Goal: Complete application form: Complete application form

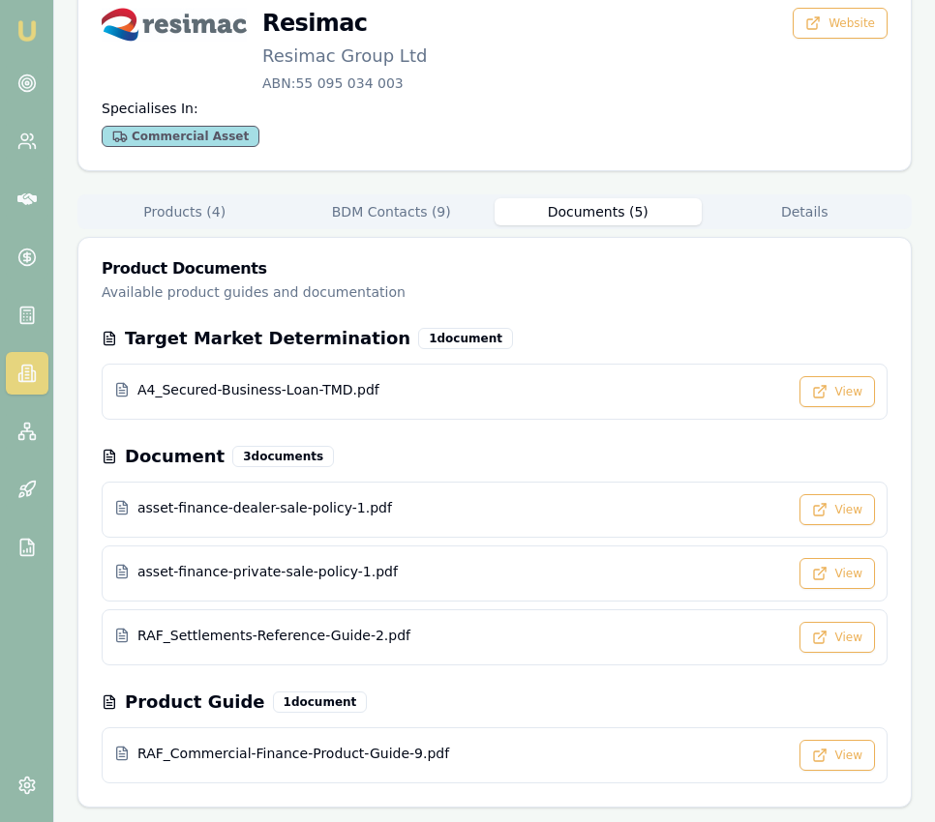
click at [23, 25] on img at bounding box center [26, 30] width 23 height 23
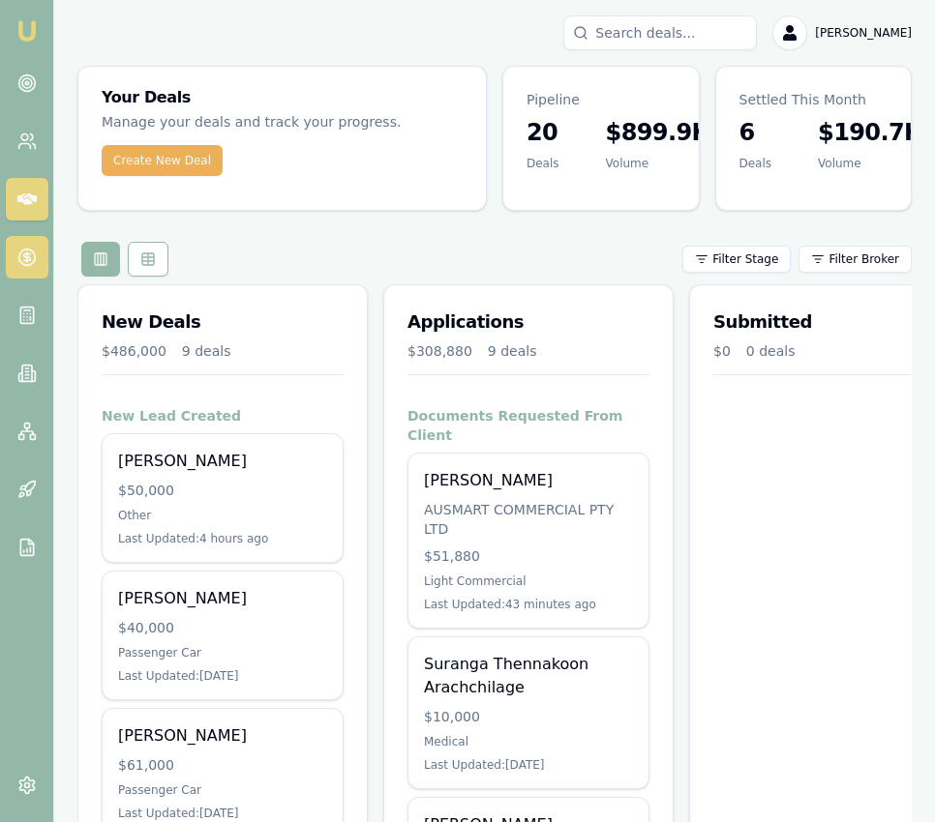
click at [18, 255] on circle at bounding box center [26, 258] width 16 height 16
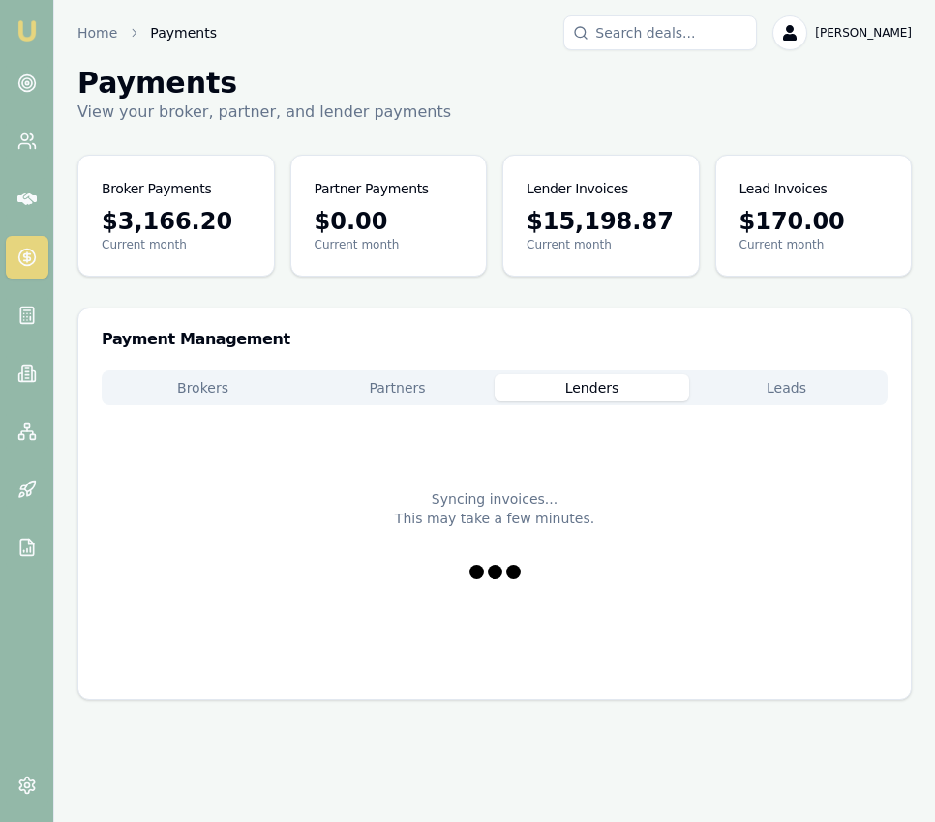
click at [619, 390] on button "Lenders" at bounding box center [591, 387] width 194 height 27
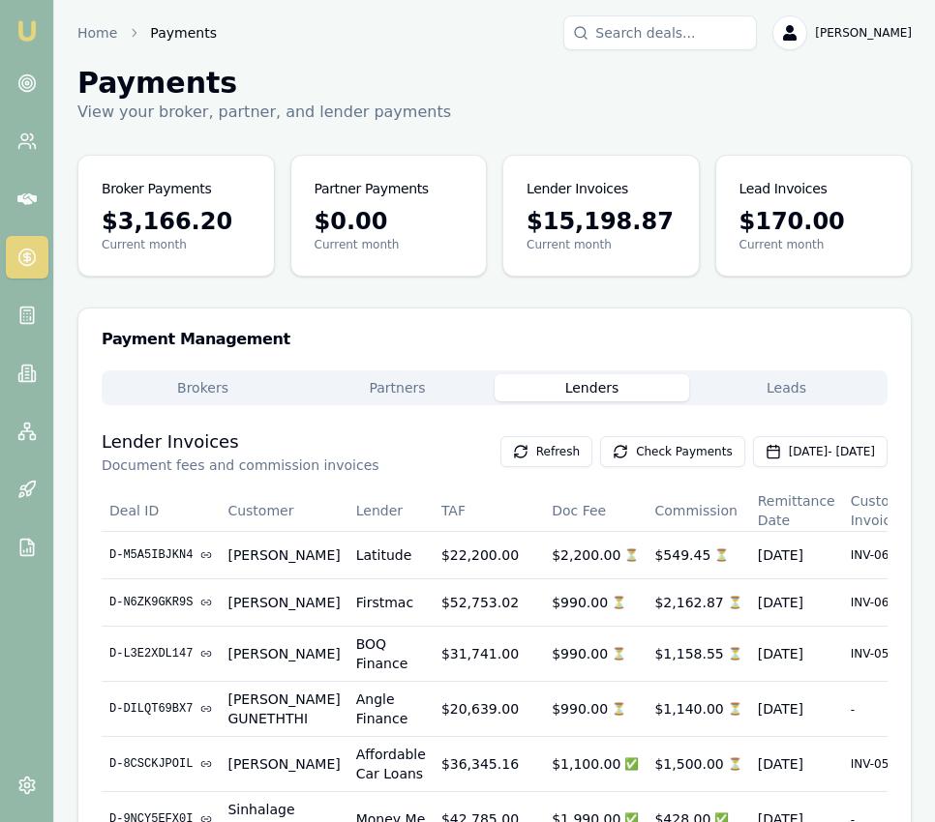
click at [620, 390] on button "Lenders" at bounding box center [591, 387] width 194 height 27
click at [639, 461] on button "Check Payments" at bounding box center [672, 451] width 145 height 31
click at [31, 47] on nav "Emu Broker" at bounding box center [26, 292] width 53 height 584
click at [31, 27] on img at bounding box center [26, 30] width 23 height 23
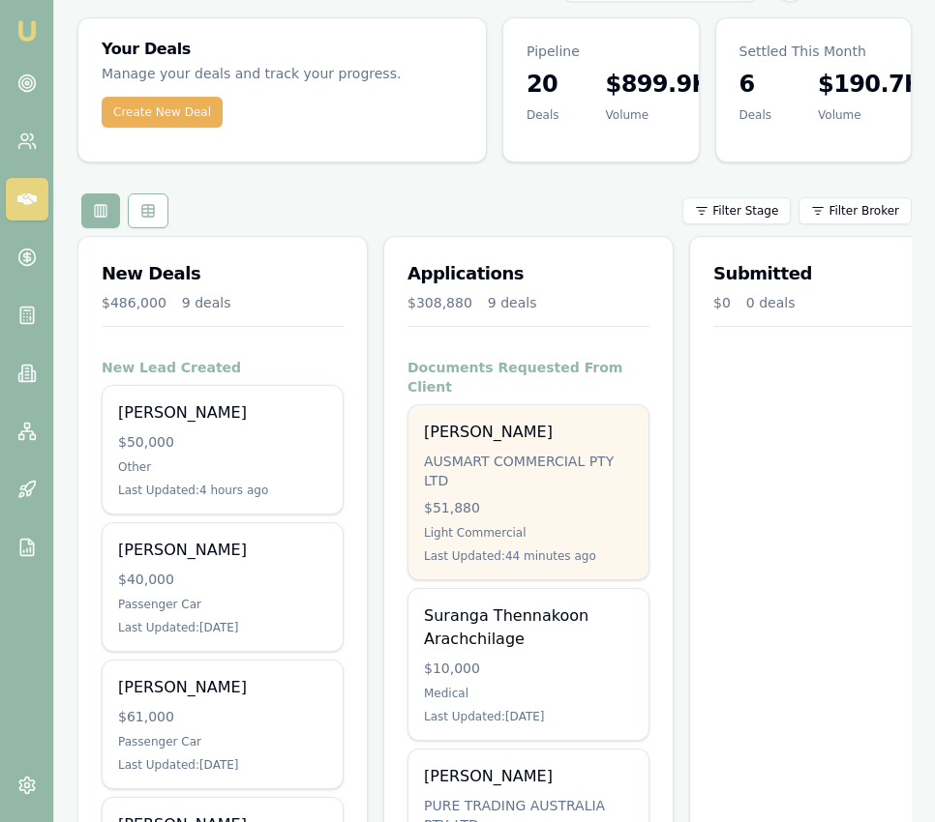
scroll to position [104, 0]
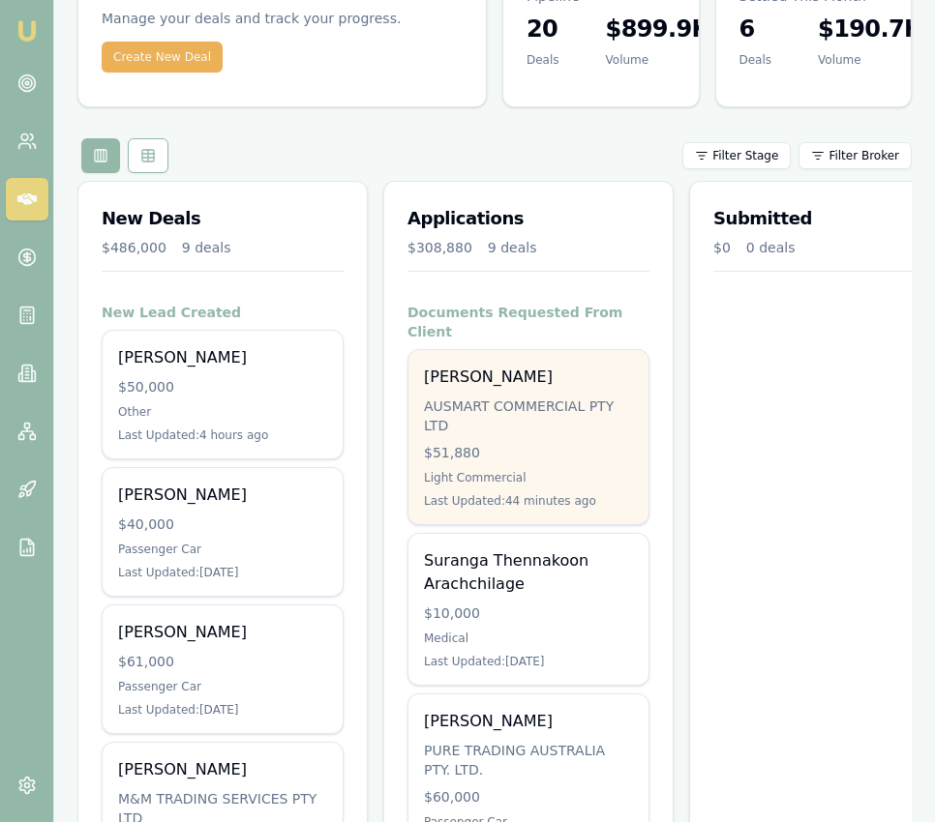
click at [467, 401] on div "AUSMART COMMERCIAL PTY LTD" at bounding box center [528, 416] width 209 height 39
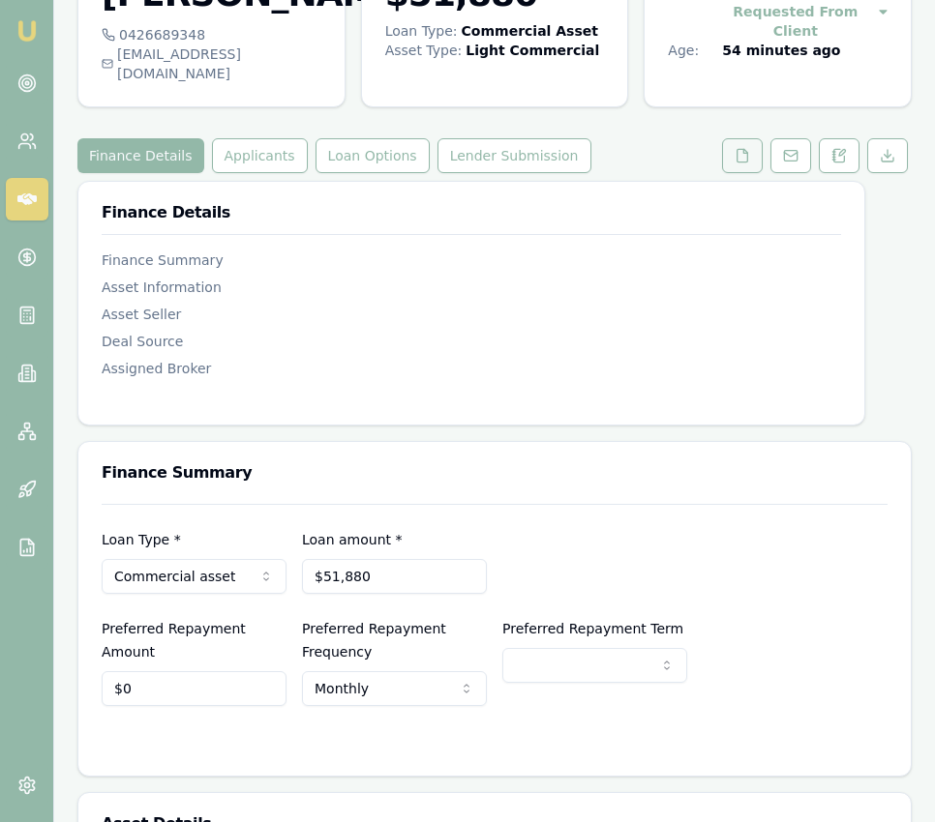
scroll to position [123, 0]
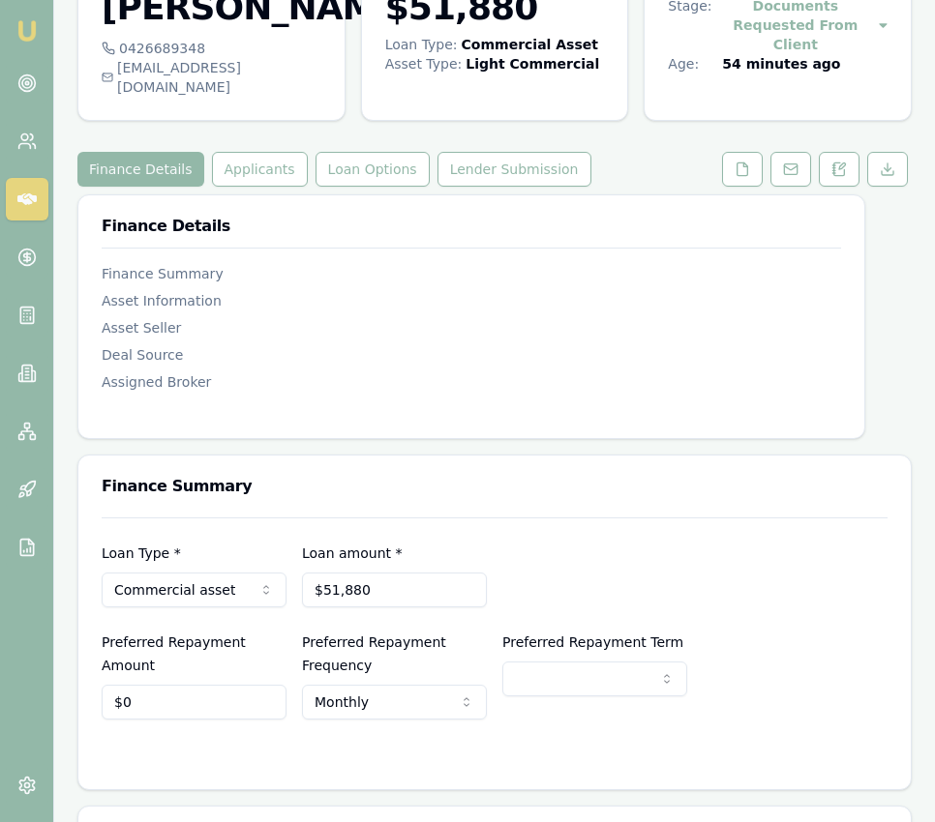
drag, startPoint x: 737, startPoint y: 145, endPoint x: 759, endPoint y: 215, distance: 72.8
click at [737, 162] on icon at bounding box center [741, 169] width 15 height 15
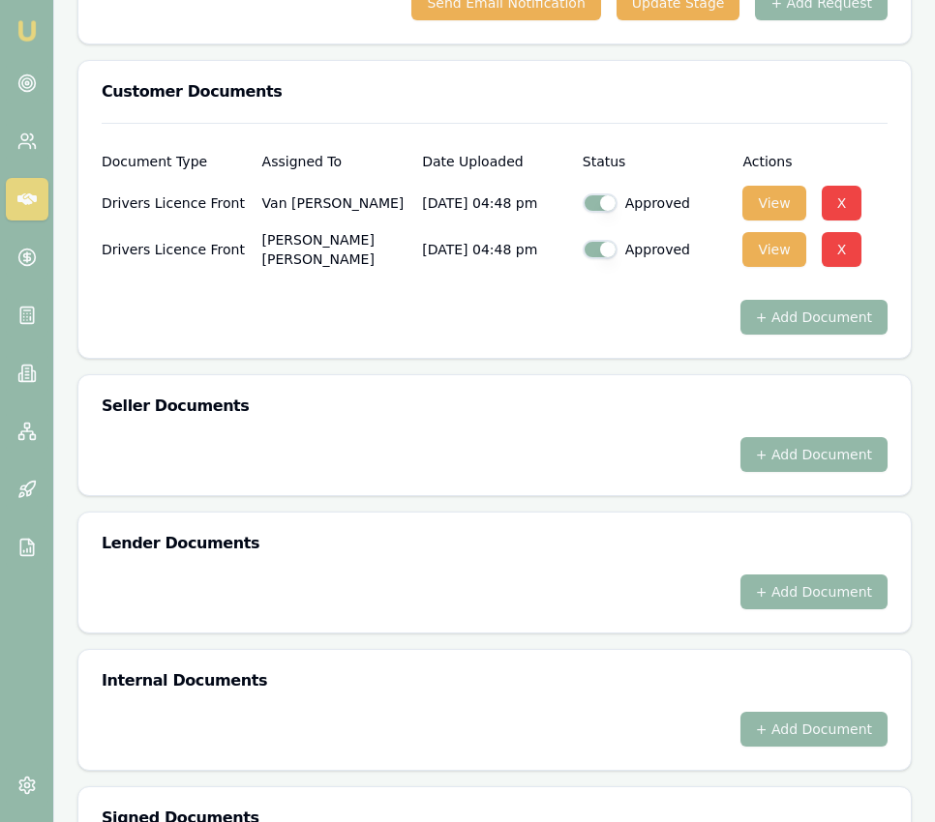
scroll to position [1026, 0]
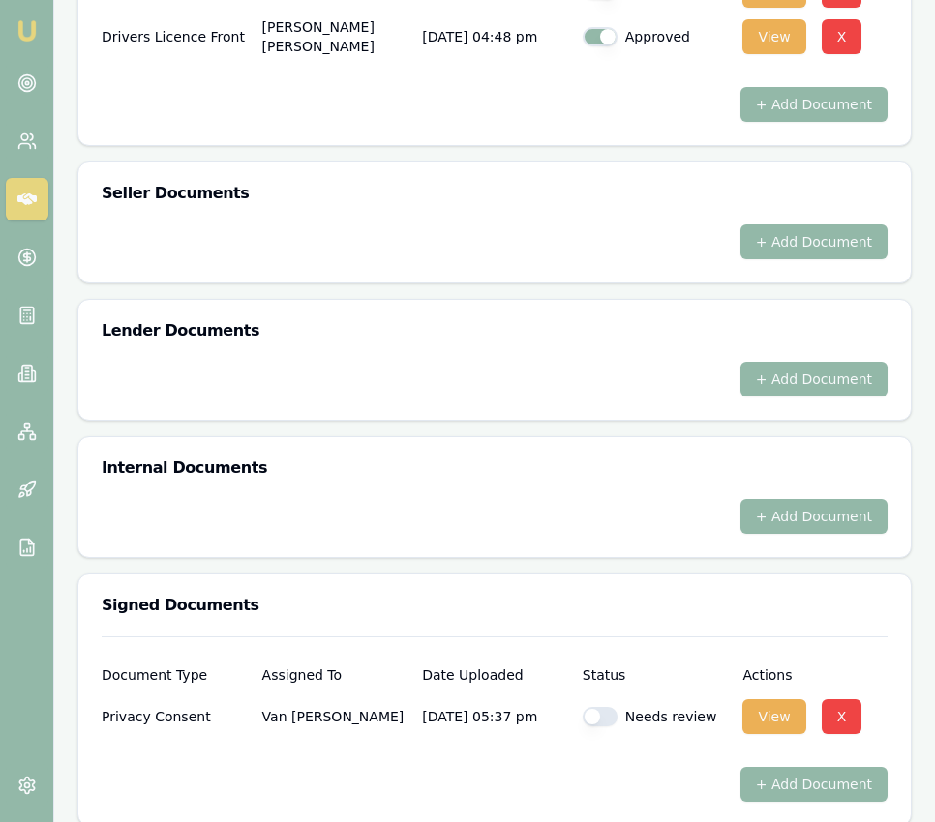
click at [599, 707] on button "button" at bounding box center [599, 716] width 35 height 19
checkbox input "true"
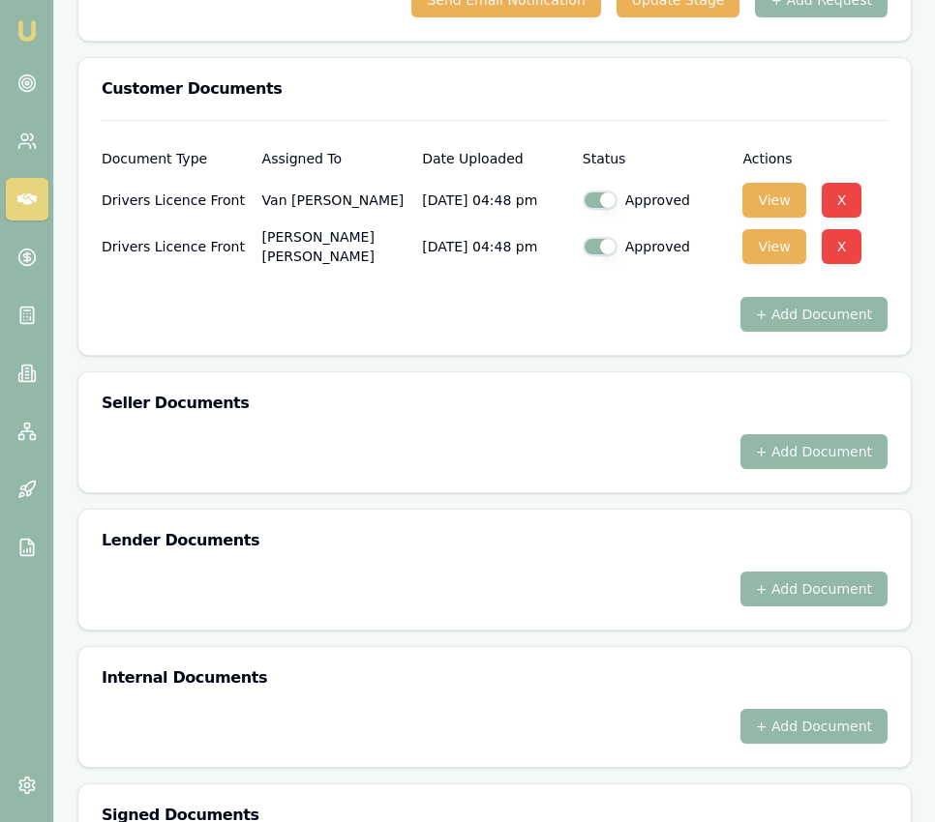
scroll to position [0, 0]
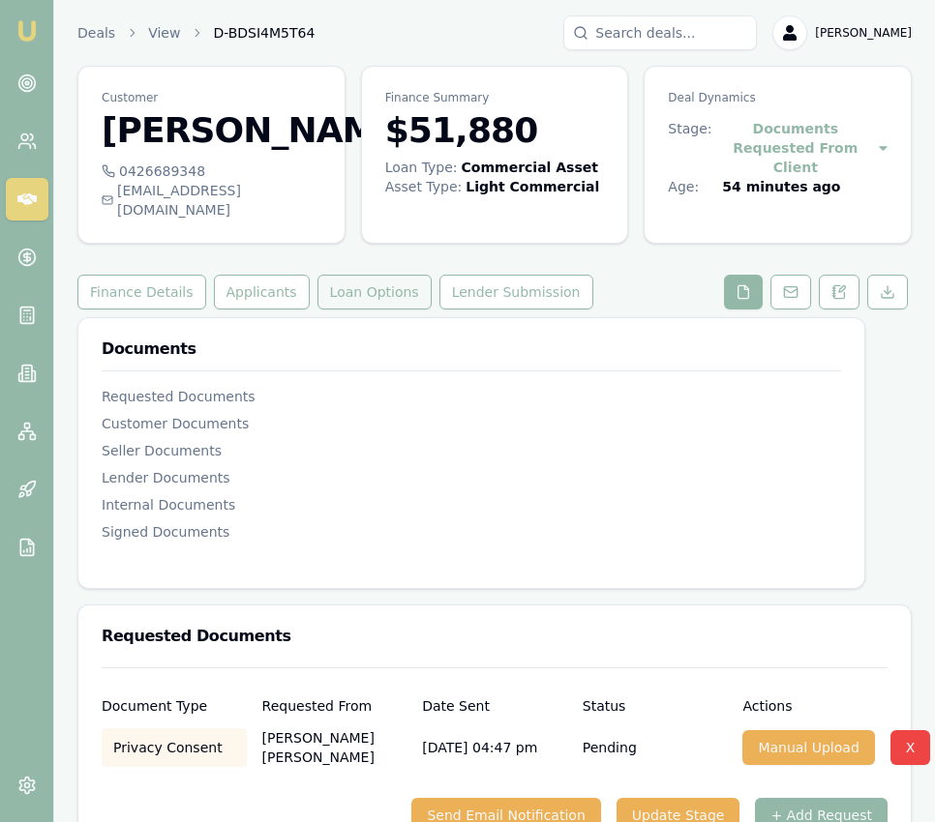
click at [385, 275] on button "Loan Options" at bounding box center [374, 292] width 114 height 35
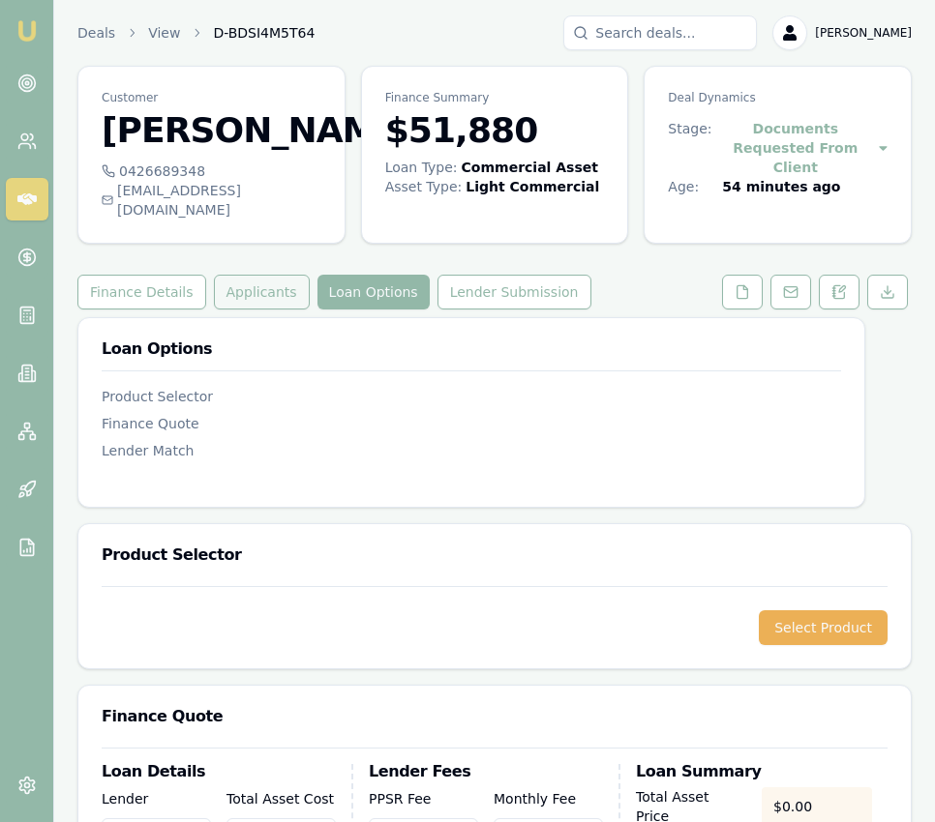
click at [238, 275] on button "Applicants" at bounding box center [262, 292] width 96 height 35
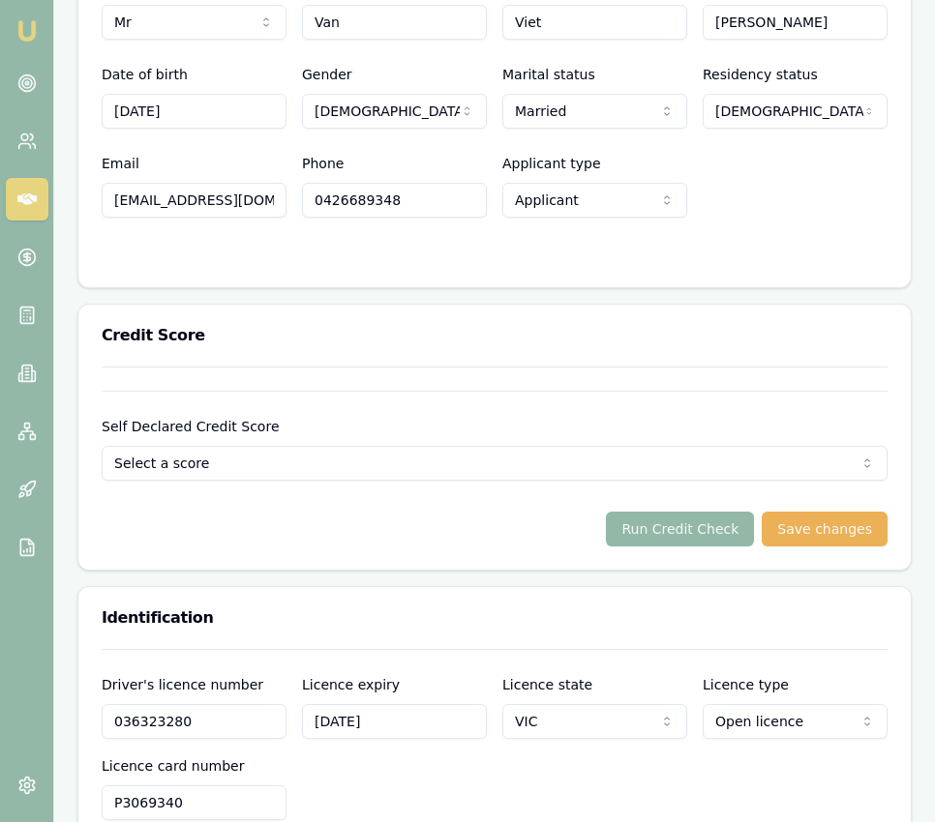
scroll to position [1036, 0]
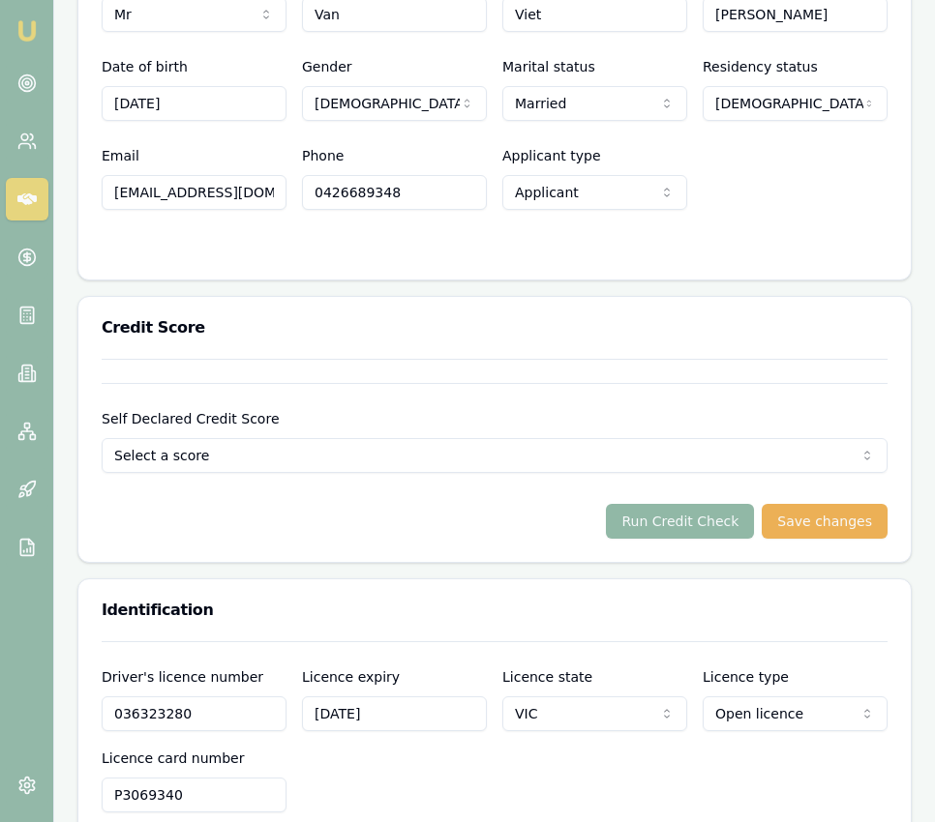
click at [678, 507] on button "Run Credit Check" at bounding box center [680, 521] width 148 height 35
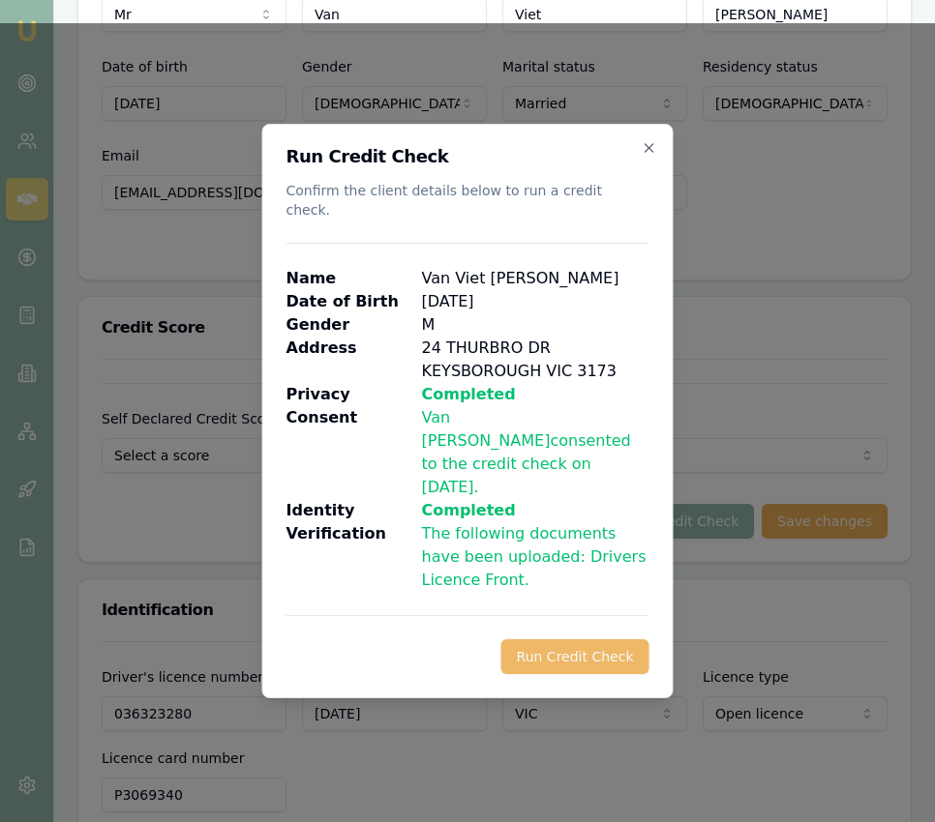
click at [555, 640] on button "Run Credit Check" at bounding box center [575, 657] width 148 height 35
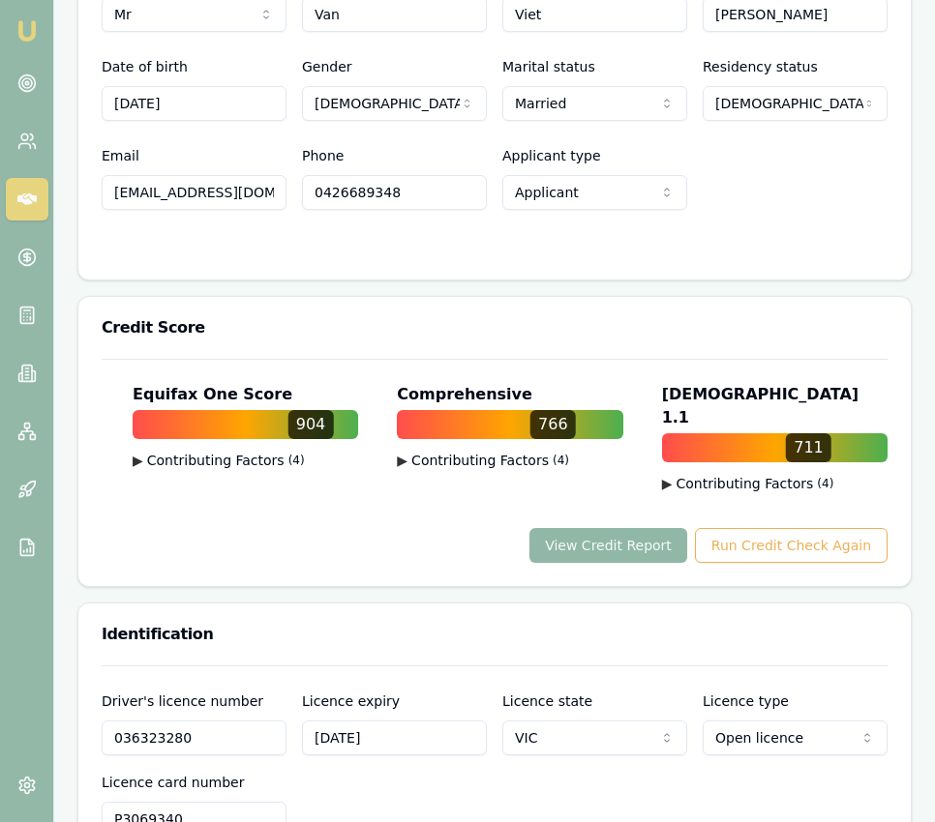
click at [612, 528] on button "View Credit Report" at bounding box center [608, 545] width 158 height 35
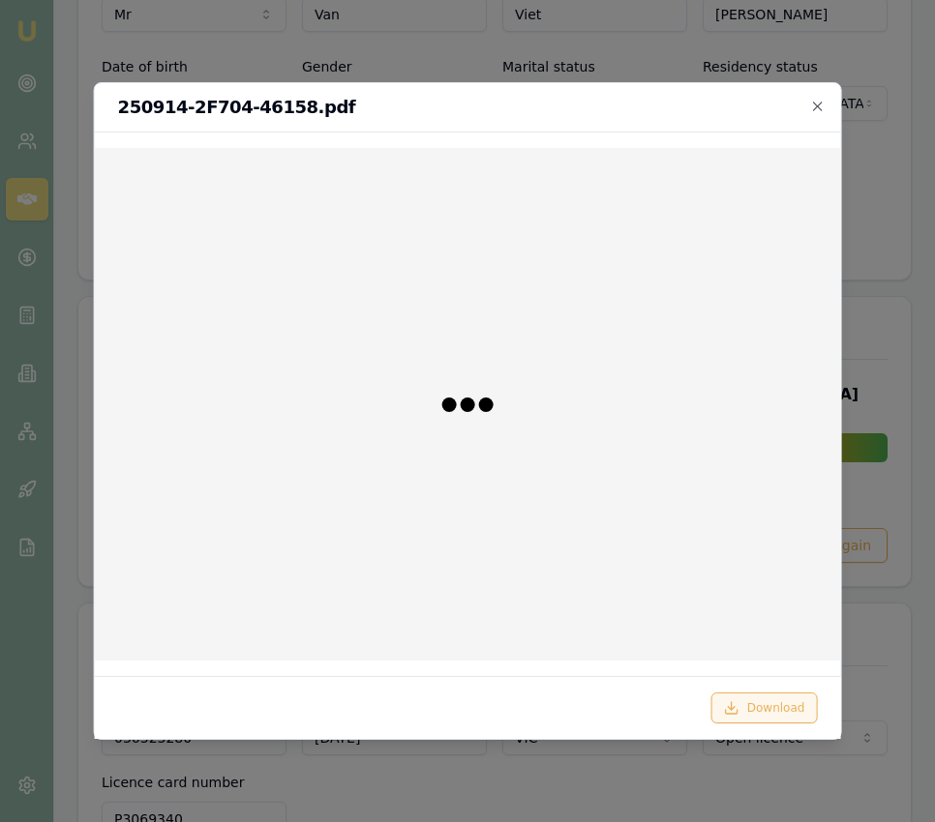
click at [737, 704] on icon at bounding box center [731, 707] width 15 height 15
click at [820, 97] on div "250914-2F704-46158.pdf" at bounding box center [468, 107] width 746 height 49
click at [819, 116] on div "250914-2F704-46158.pdf" at bounding box center [468, 107] width 746 height 49
click at [816, 104] on icon "button" at bounding box center [816, 106] width 15 height 15
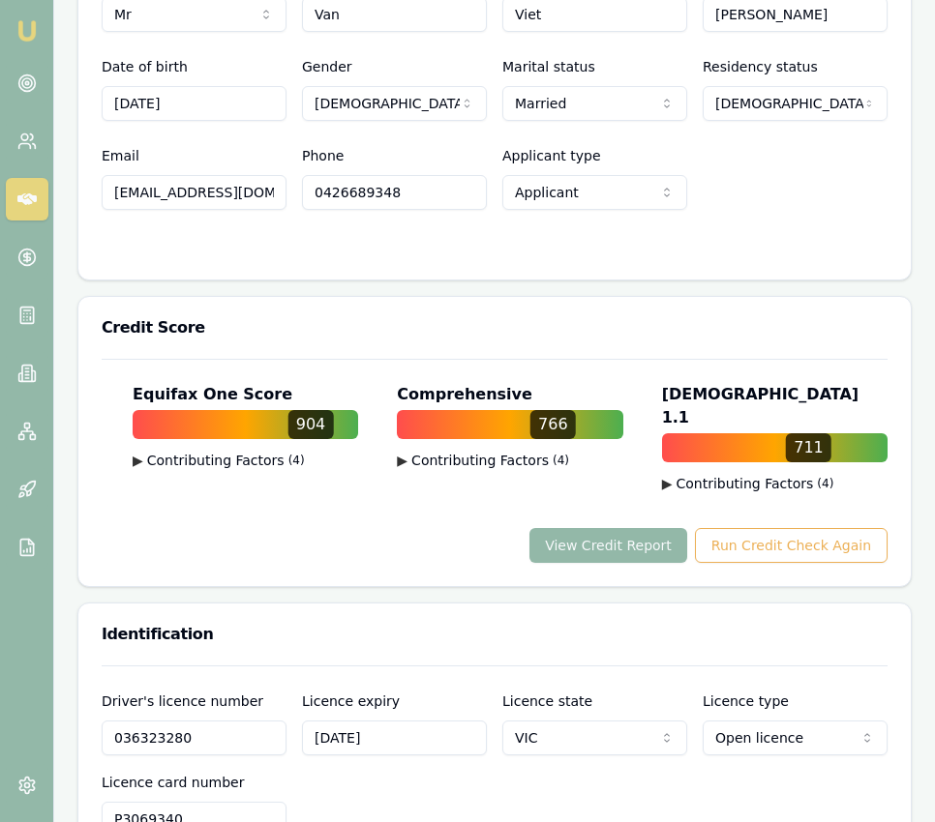
click at [620, 327] on div "Credit Score" at bounding box center [494, 328] width 832 height 62
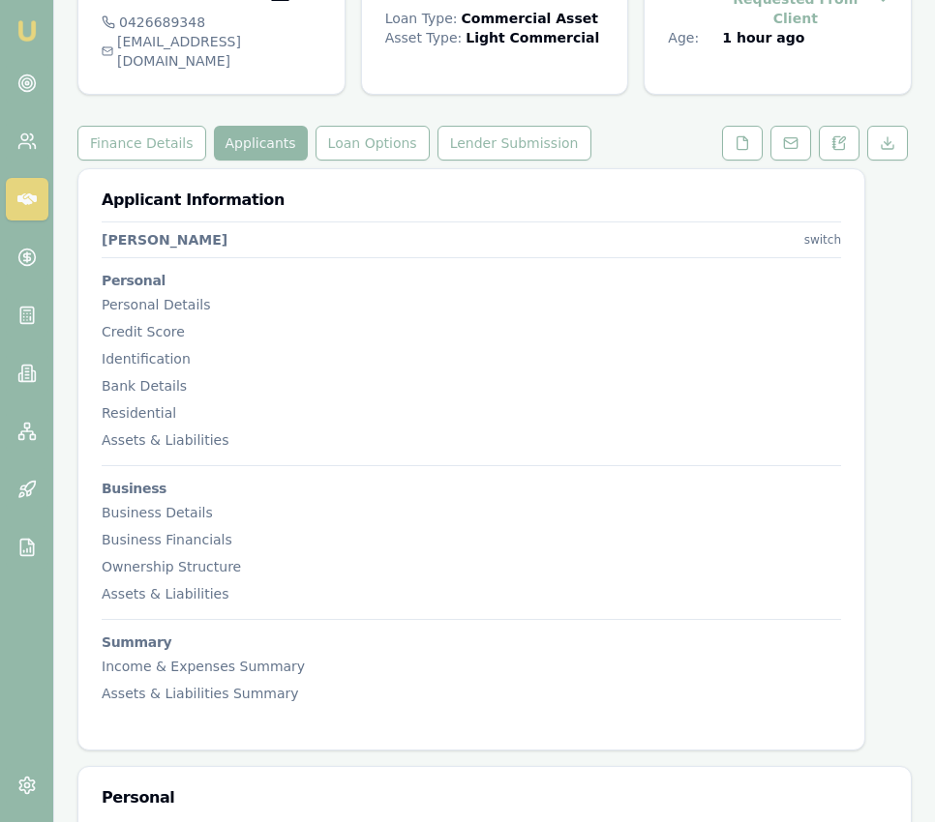
scroll to position [0, 0]
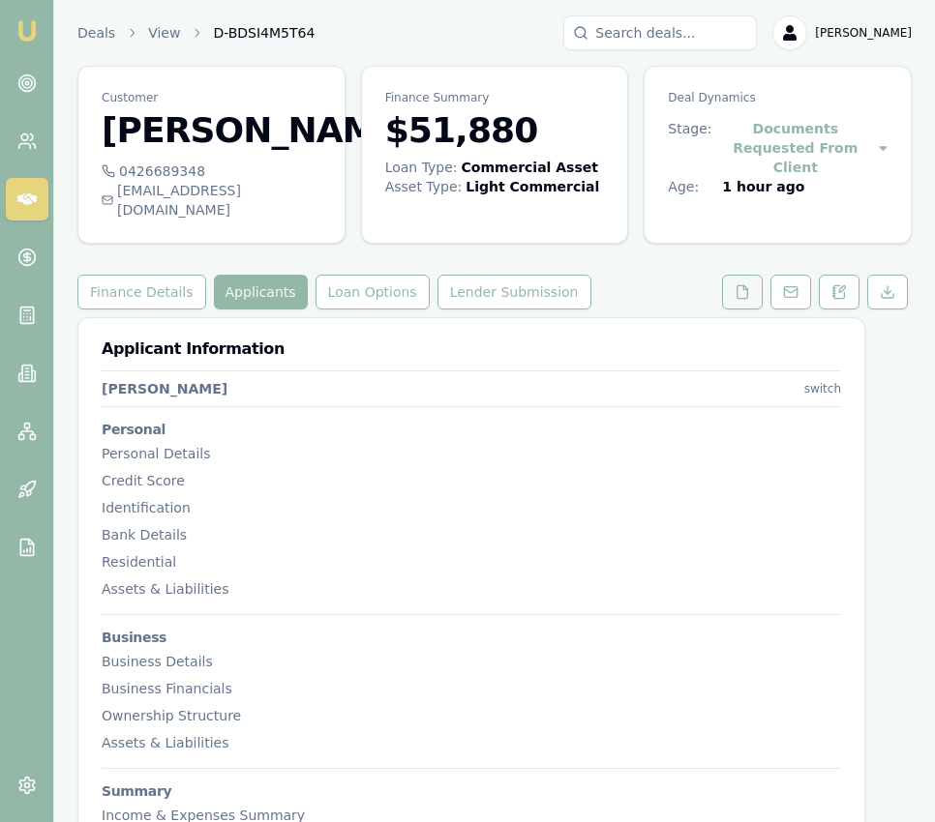
click at [733, 275] on button at bounding box center [742, 292] width 41 height 35
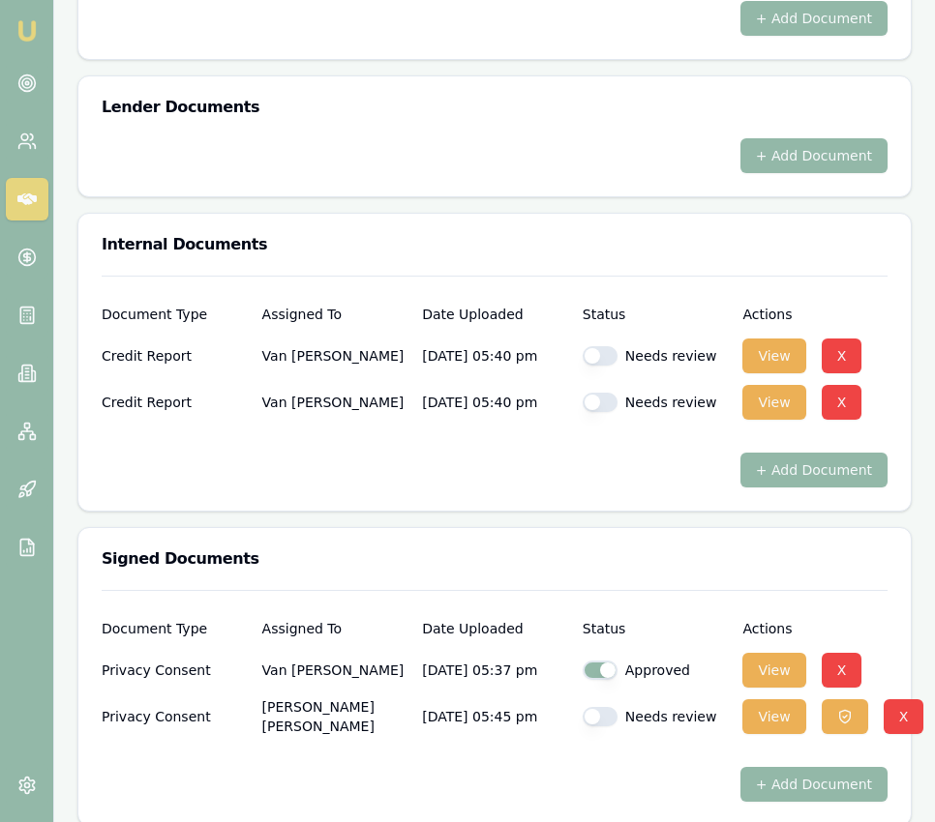
scroll to position [1149, 0]
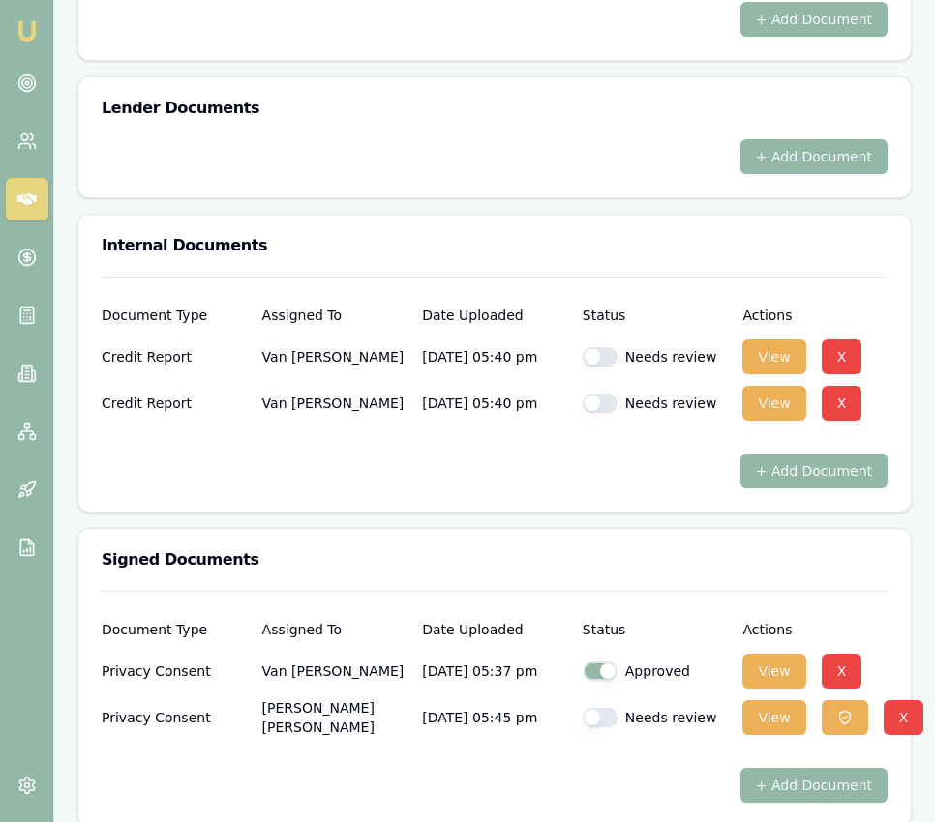
click at [607, 708] on button "button" at bounding box center [599, 717] width 35 height 19
checkbox input "true"
click at [604, 347] on button "button" at bounding box center [599, 356] width 35 height 19
checkbox input "true"
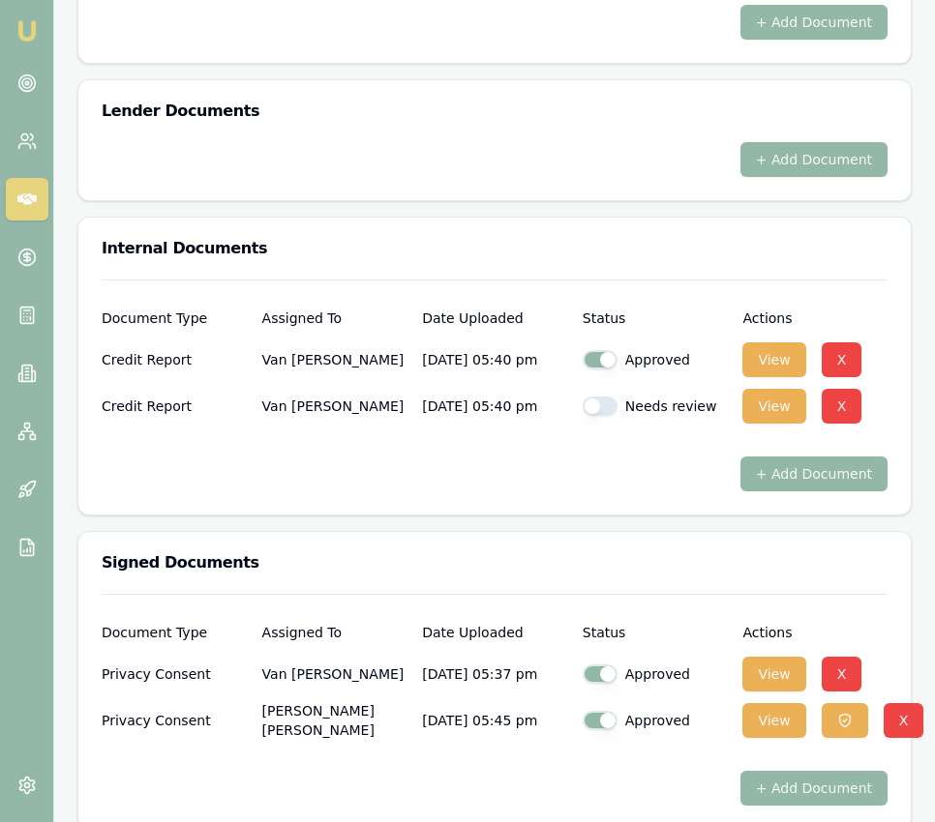
click at [607, 397] on button "button" at bounding box center [599, 406] width 35 height 19
checkbox input "true"
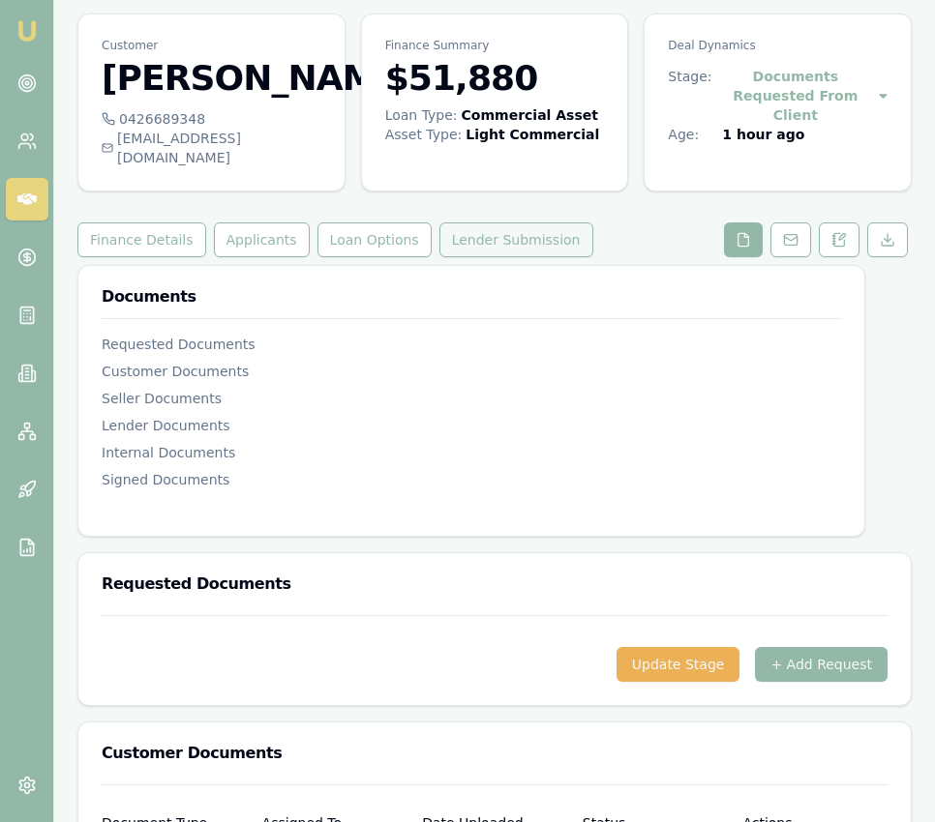
scroll to position [48, 0]
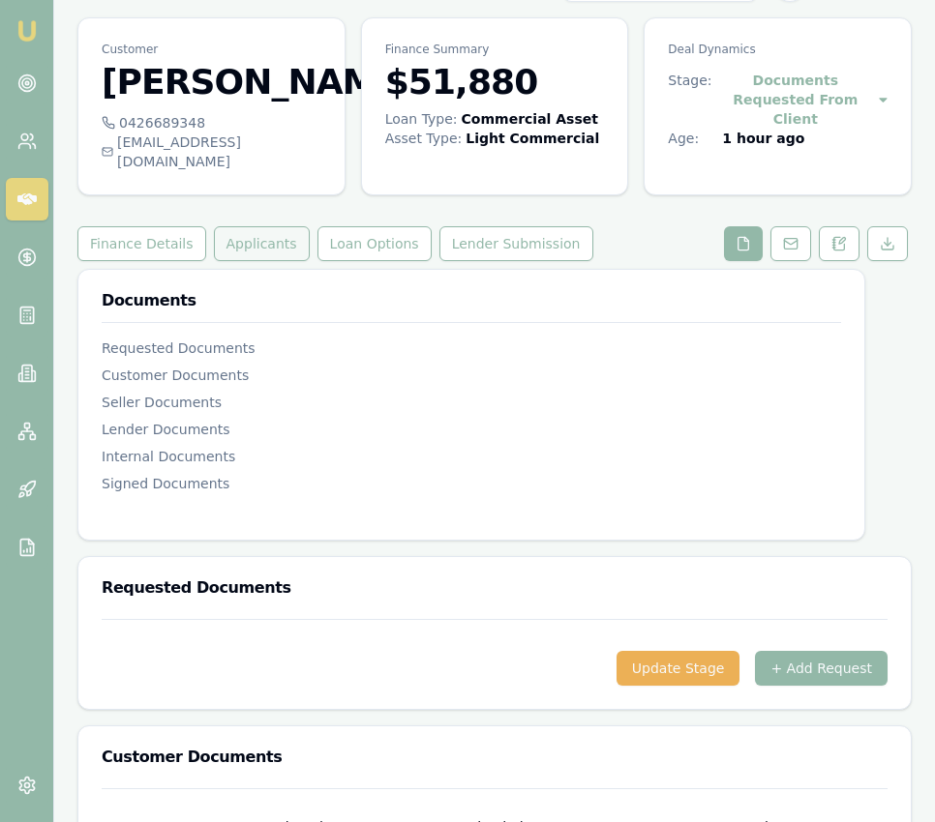
click at [268, 235] on button "Applicants" at bounding box center [262, 243] width 96 height 35
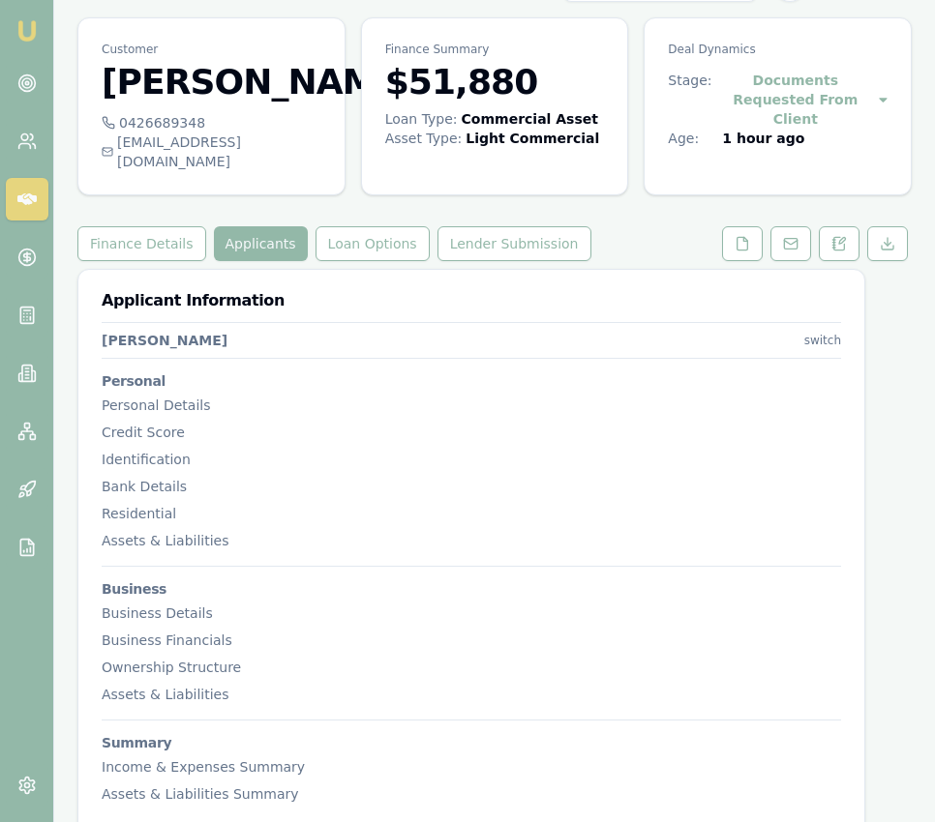
click at [832, 322] on html "Emu Broker Deals View D-BDSI4M5T64 Eujin Ooi Toggle Menu Customer Van Phan 0426…" at bounding box center [467, 363] width 935 height 822
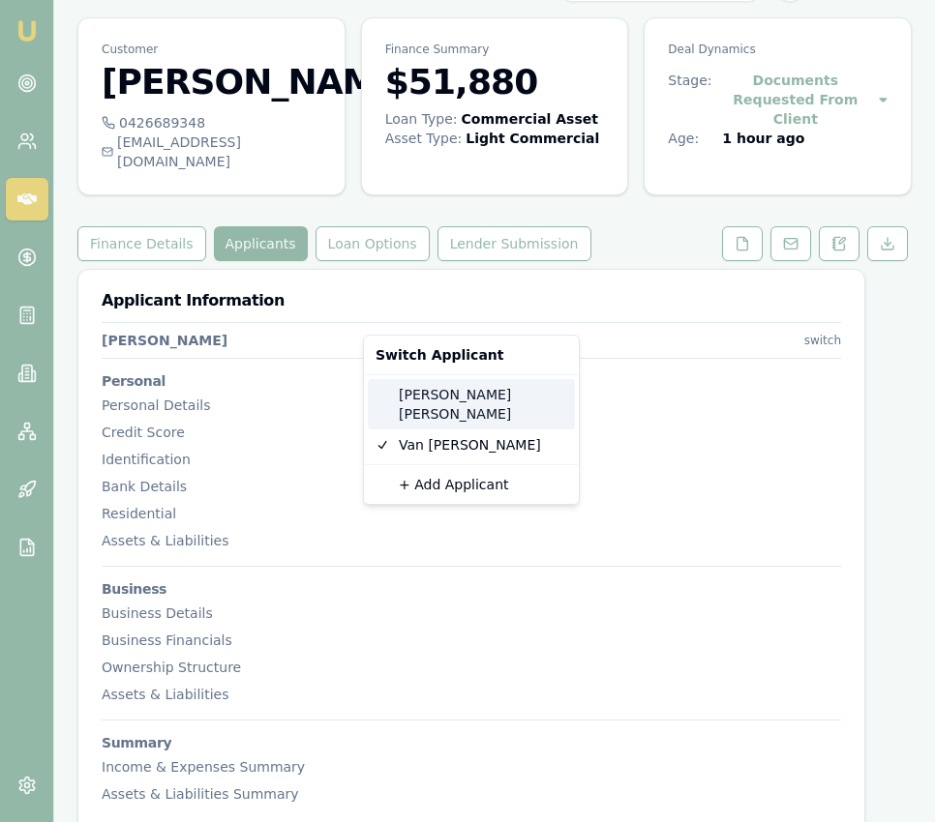
click at [504, 391] on div "Thao Huynh" at bounding box center [471, 404] width 207 height 50
select select "Mrs"
select select "FEMALE"
type input "[PERSON_NAME]"
type input "Li"
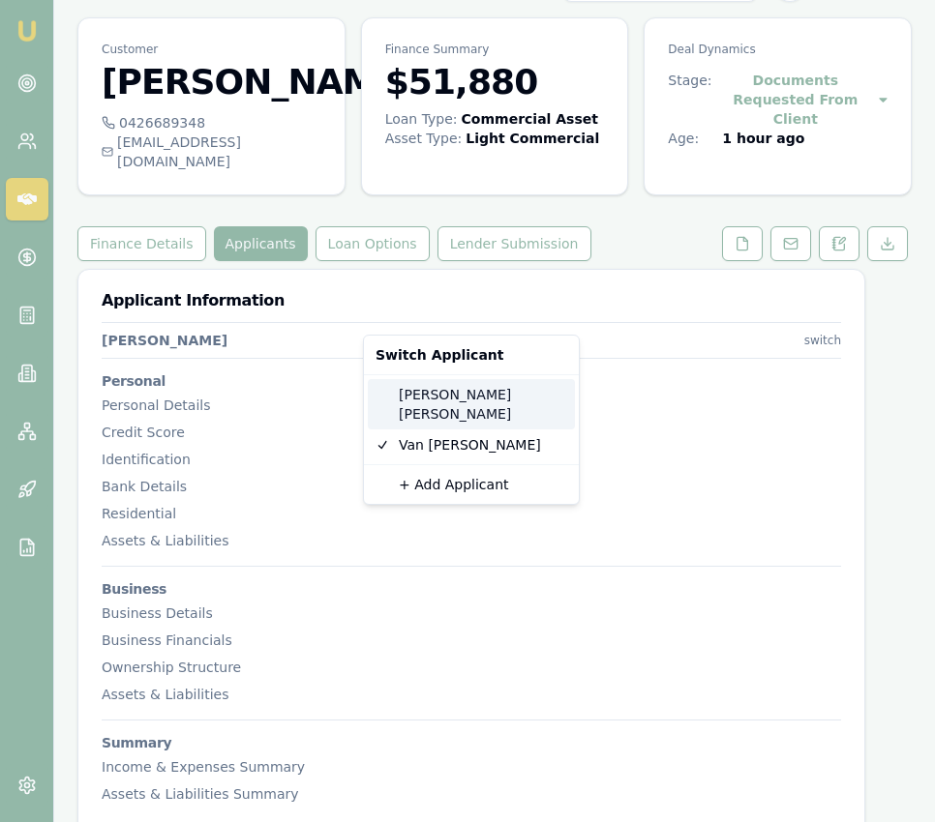
type input "[PERSON_NAME]"
type input "12/01/1993"
type input "thaolihuynh@gmail.com"
type input "0406791093"
type input "036776343"
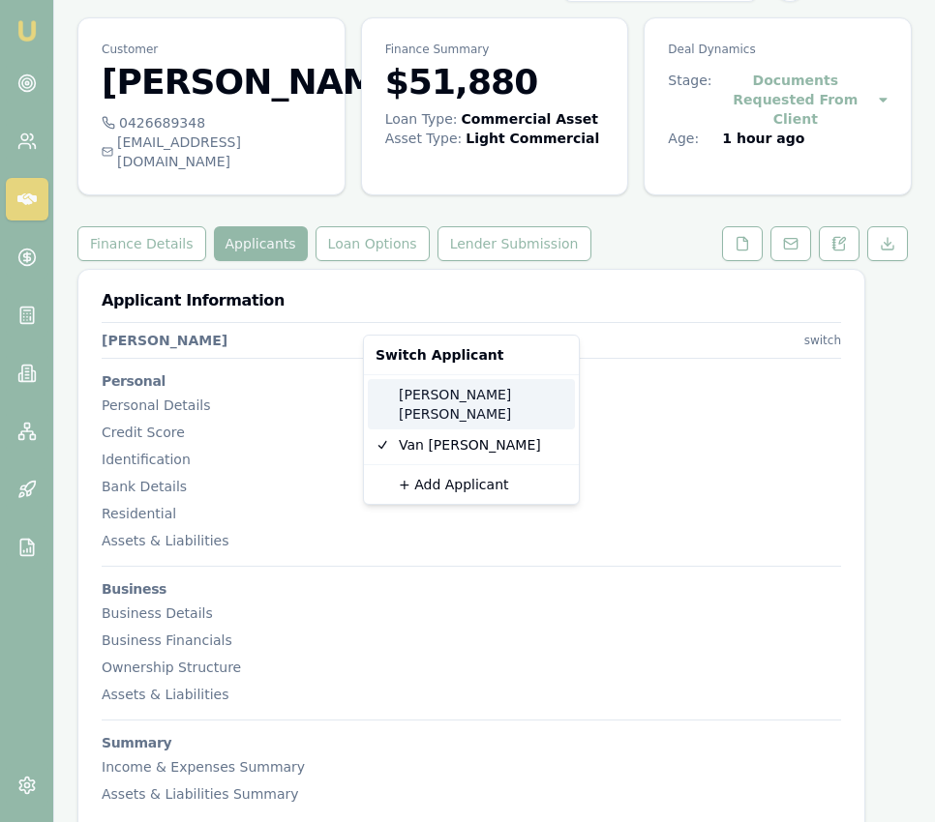
type input "08/02/2028"
type input "P4163209"
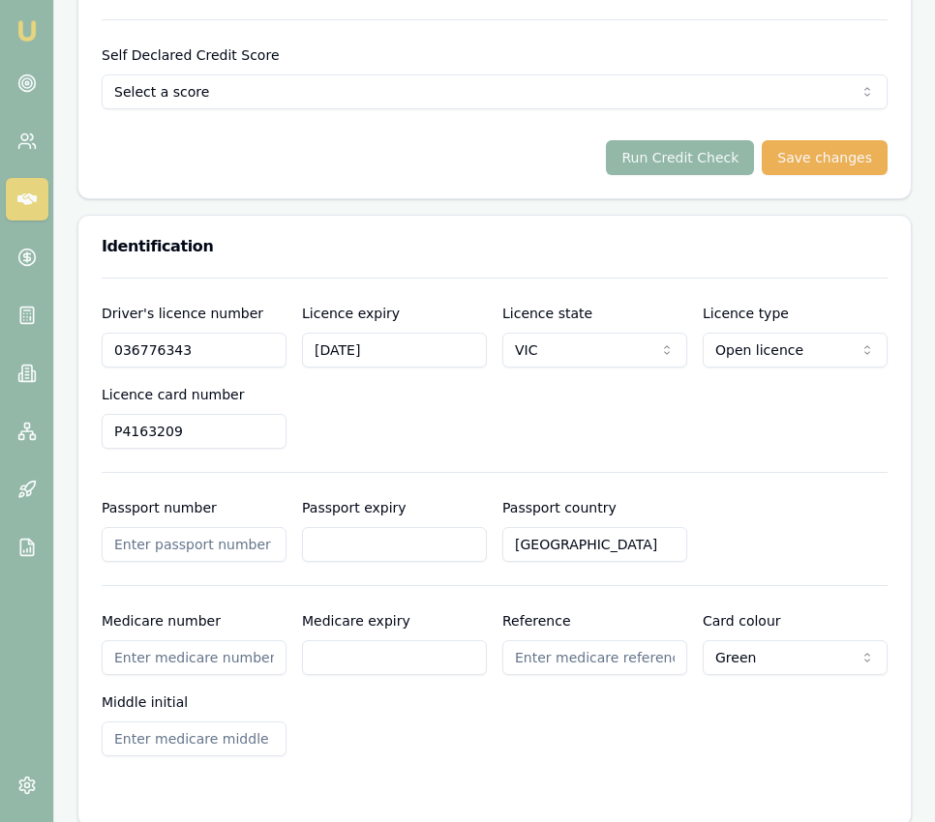
scroll to position [1392, 0]
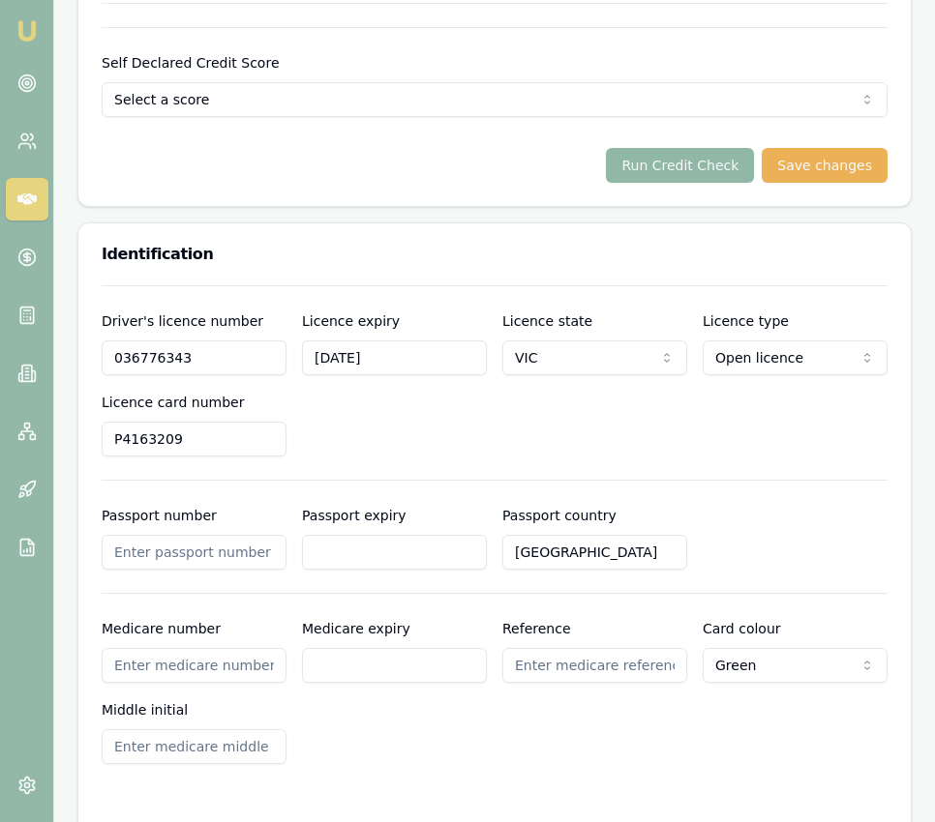
click at [672, 149] on button "Run Credit Check" at bounding box center [680, 165] width 148 height 35
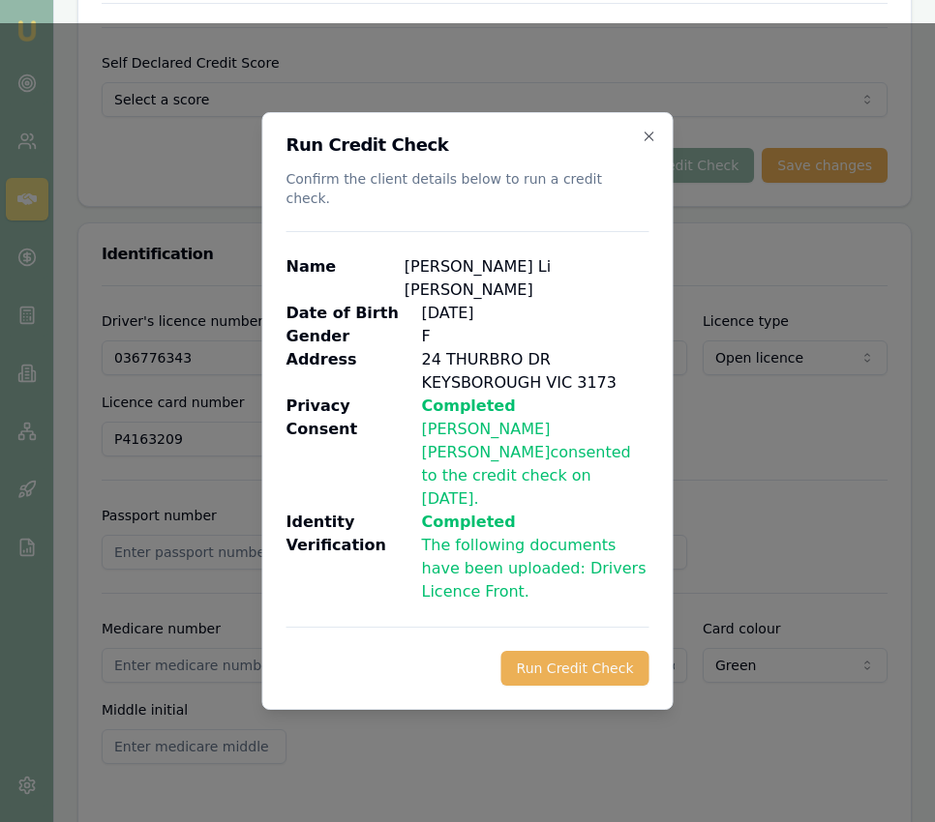
click at [543, 651] on button "Run Credit Check" at bounding box center [575, 668] width 148 height 35
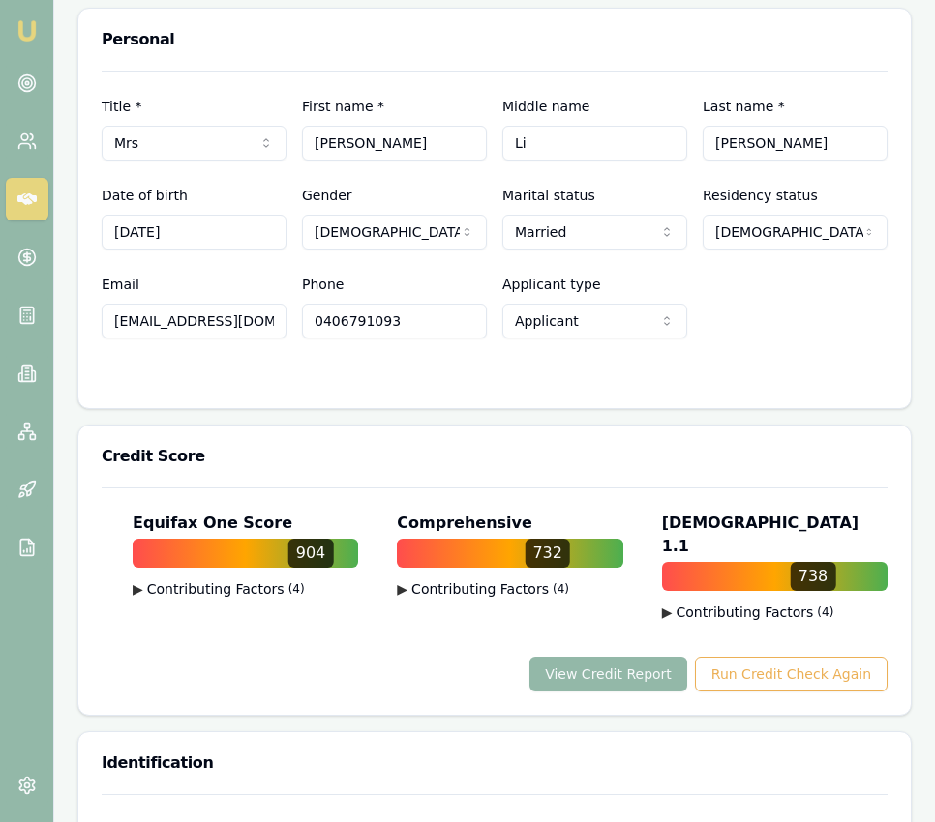
scroll to position [963, 0]
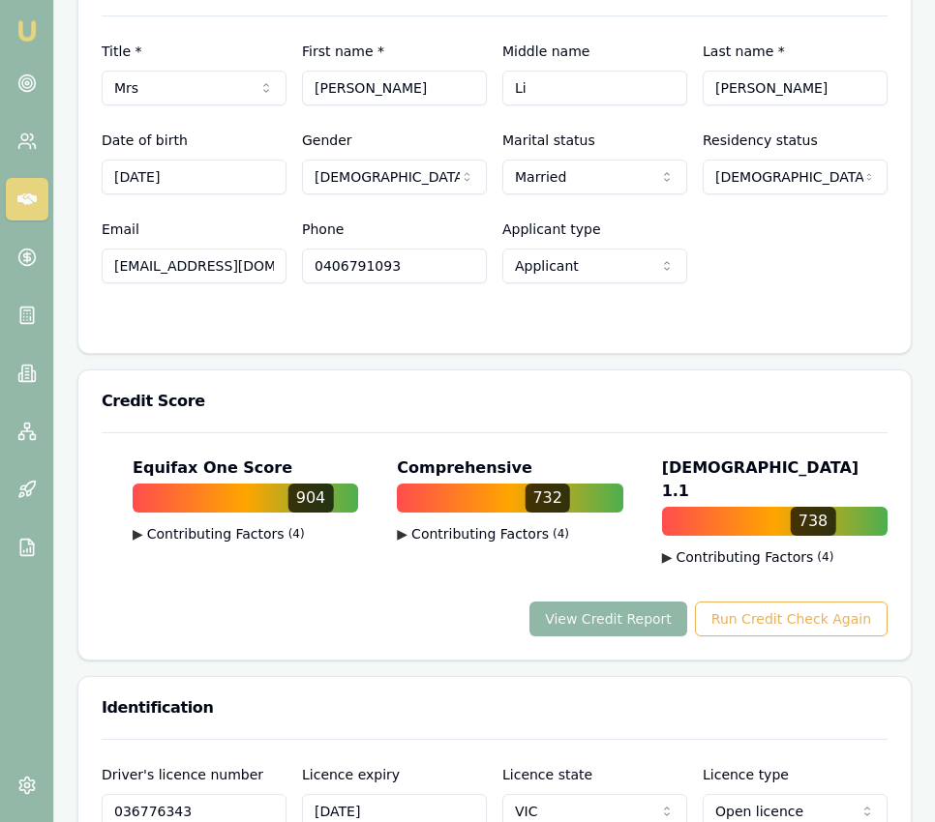
click at [629, 602] on button "View Credit Report" at bounding box center [608, 619] width 158 height 35
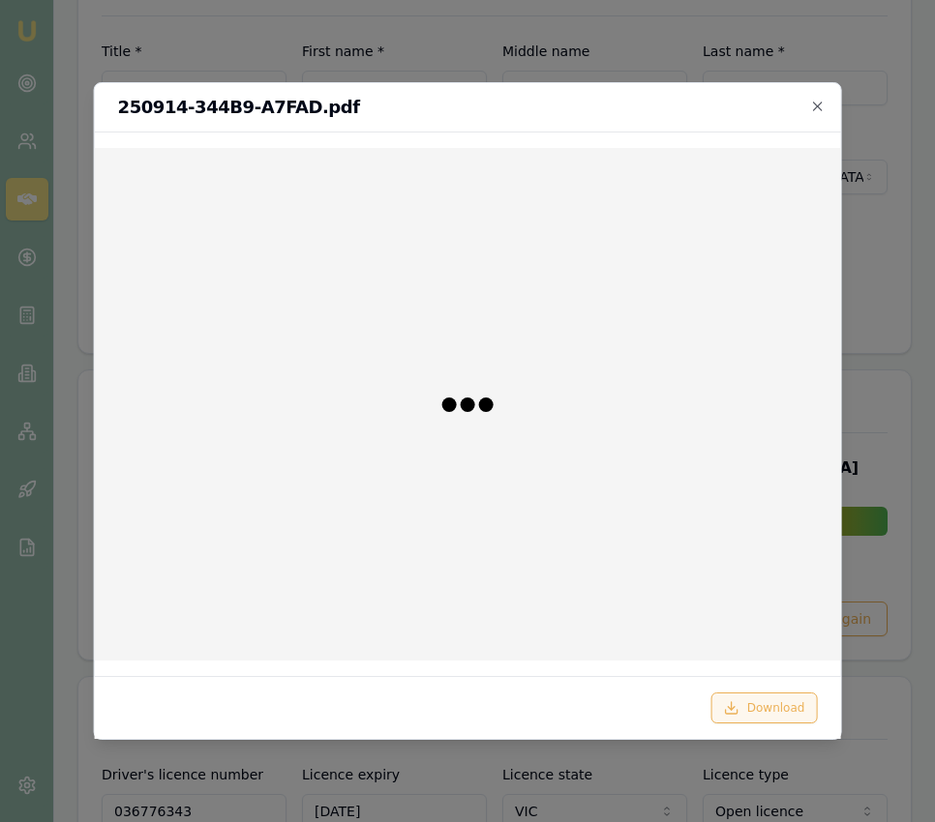
click at [740, 696] on button "Download" at bounding box center [764, 708] width 106 height 31
drag, startPoint x: 886, startPoint y: 378, endPoint x: 818, endPoint y: 209, distance: 182.7
click at [885, 378] on div at bounding box center [467, 411] width 935 height 822
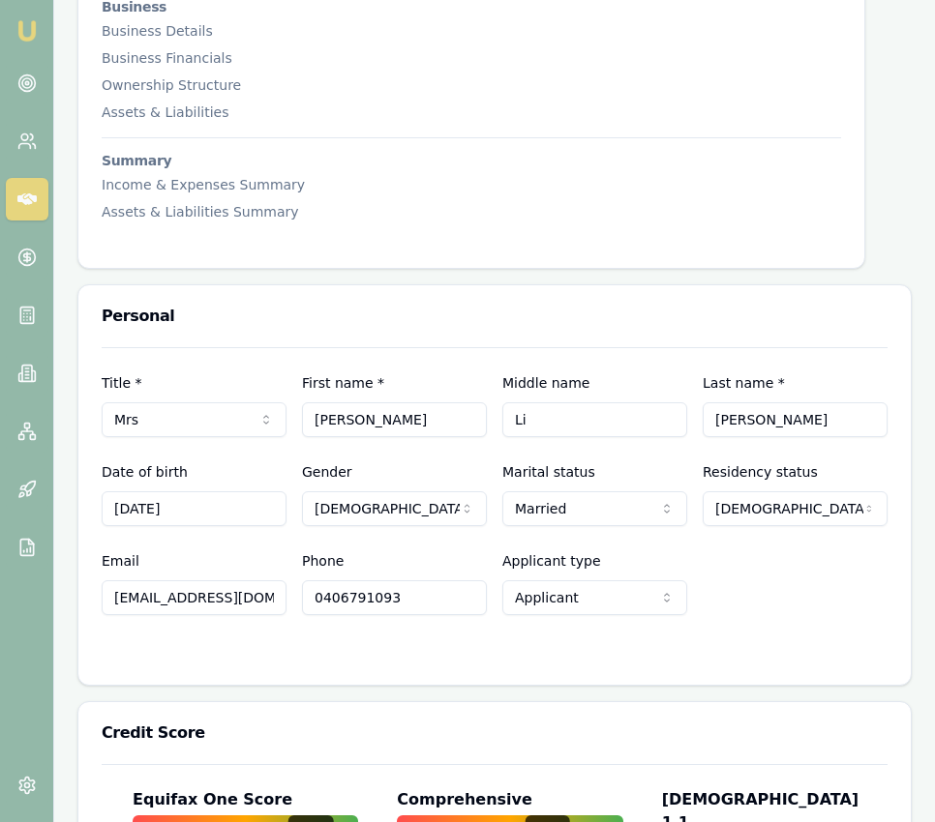
scroll to position [0, 0]
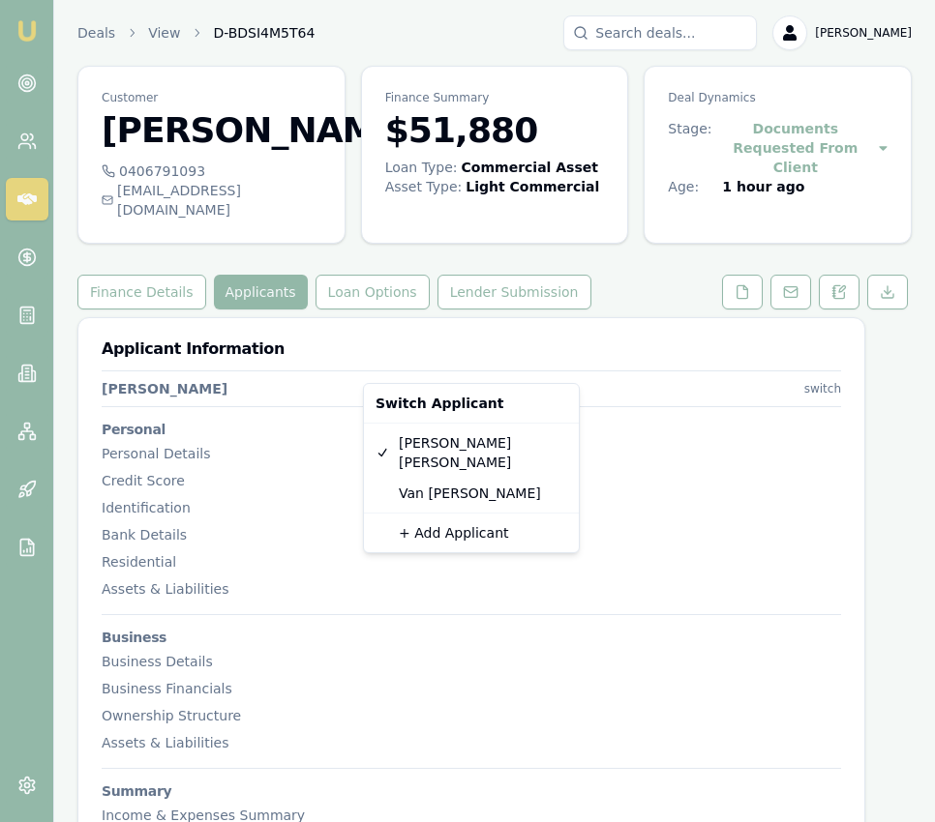
click at [834, 366] on html "Emu Broker Deals View D-BDSI4M5T64 Eujin Ooi Toggle Menu Customer Thao Huynh 04…" at bounding box center [467, 411] width 935 height 822
click at [483, 483] on div "Van Phan" at bounding box center [471, 493] width 207 height 31
select select "Mr"
select select "MALE"
type input "Van"
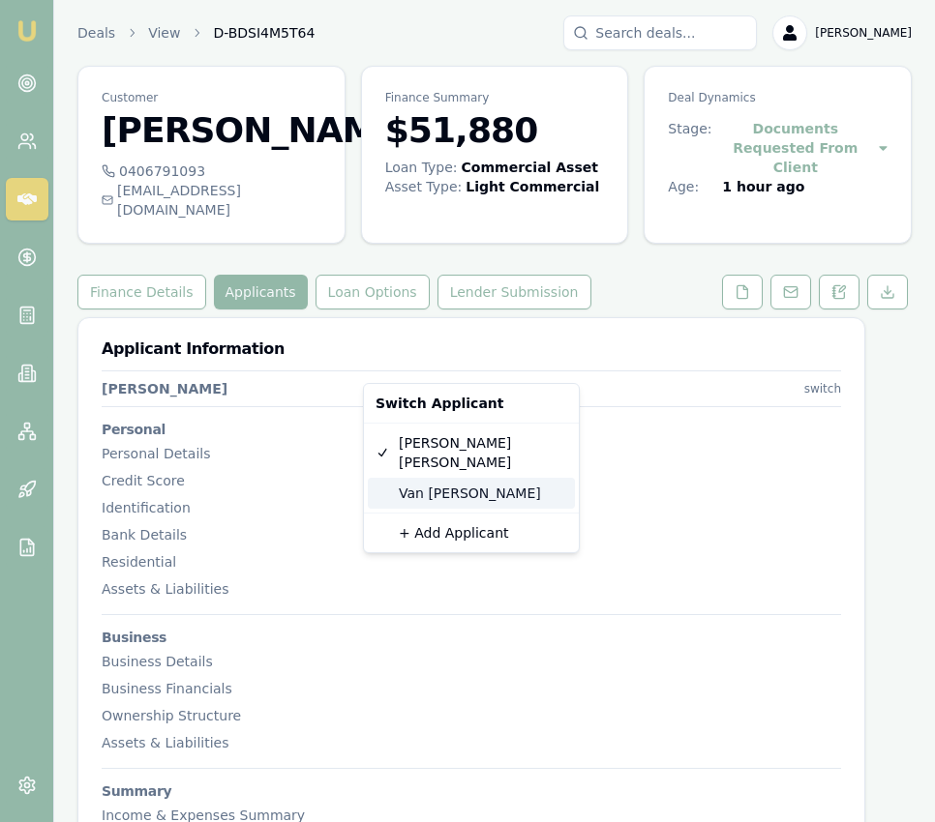
type input "Viet"
type input "Phan"
type input "18/07/1990"
type input "victorpazen@gmail.com"
type input "0426689348"
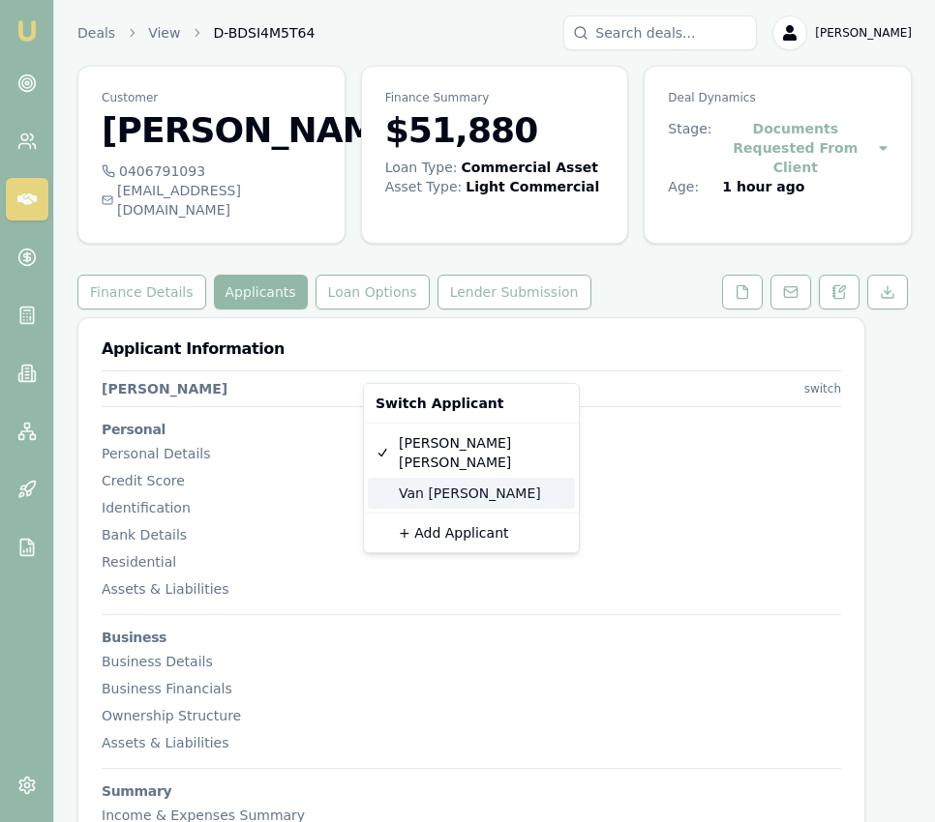
type input "036323280"
type input "25/07/2027"
type input "P3069340"
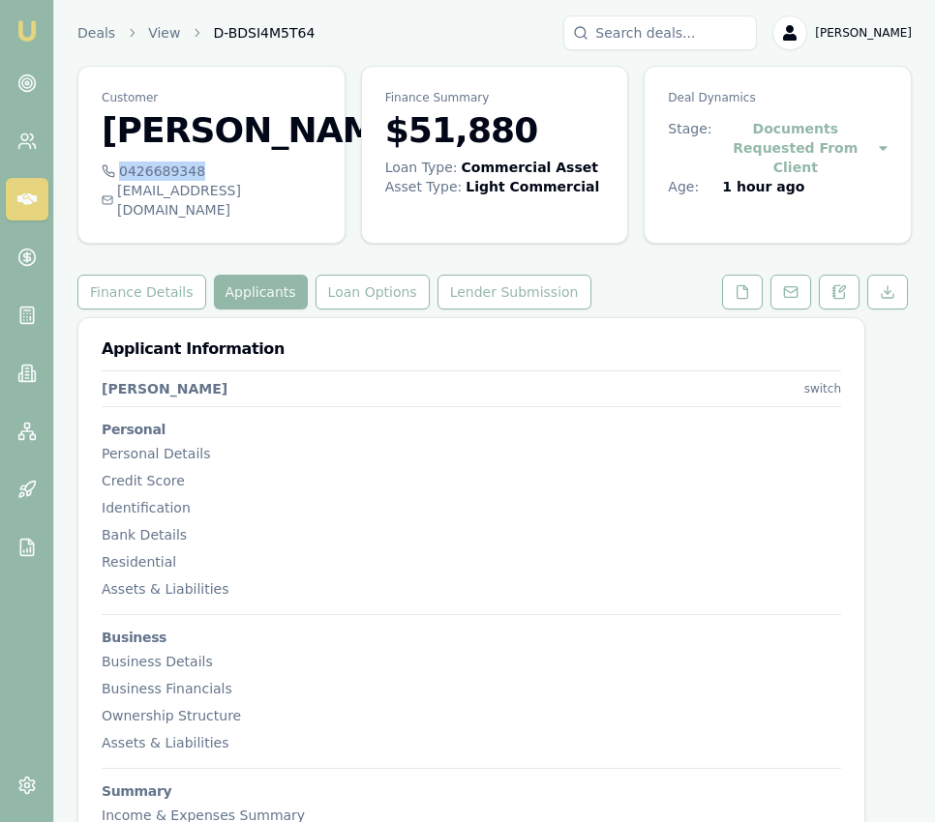
drag, startPoint x: 216, startPoint y: 167, endPoint x: 201, endPoint y: 173, distance: 15.6
click at [201, 173] on div "0426689348" at bounding box center [212, 171] width 220 height 19
copy div "0426689348"
drag, startPoint x: 277, startPoint y: 191, endPoint x: 266, endPoint y: 193, distance: 10.8
click at [266, 193] on div "victorpazen@gmail.com" at bounding box center [212, 200] width 220 height 39
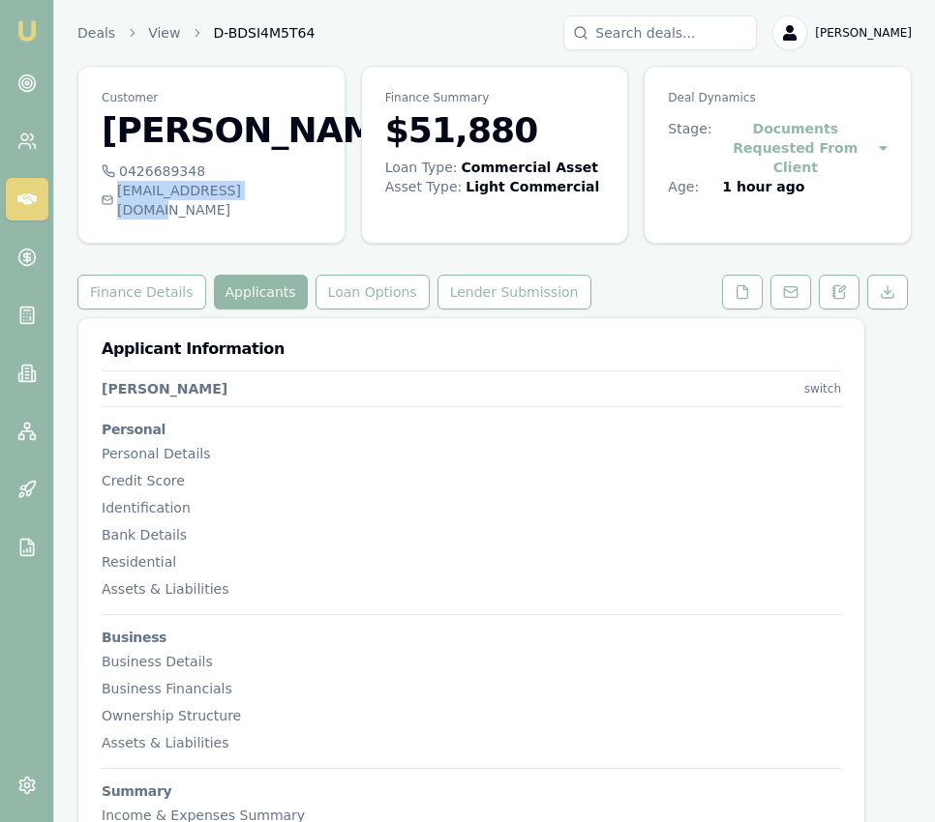
copy div "victorpazen@gmail.com"
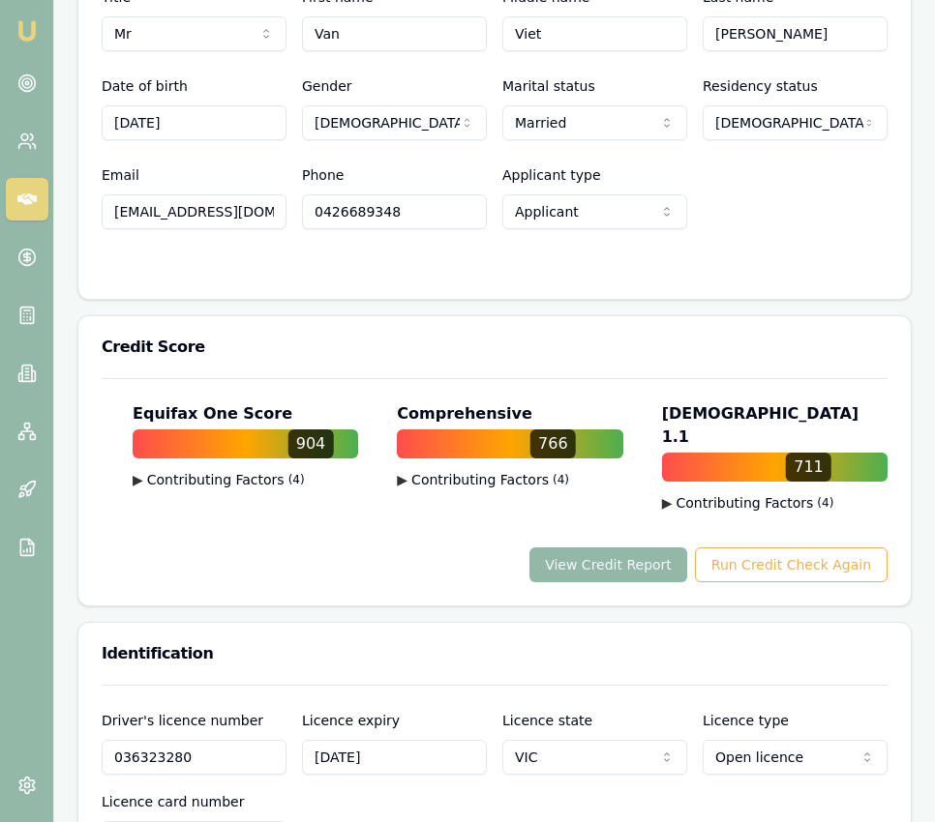
scroll to position [1065, 0]
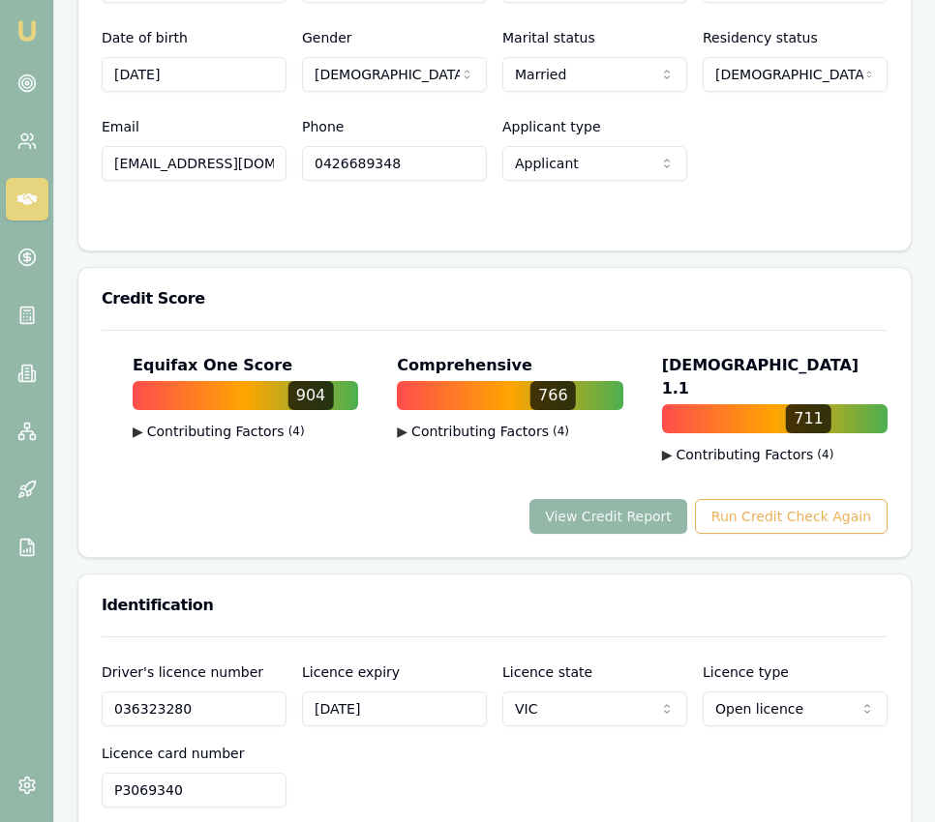
click at [207, 692] on input "036323280" at bounding box center [194, 709] width 185 height 35
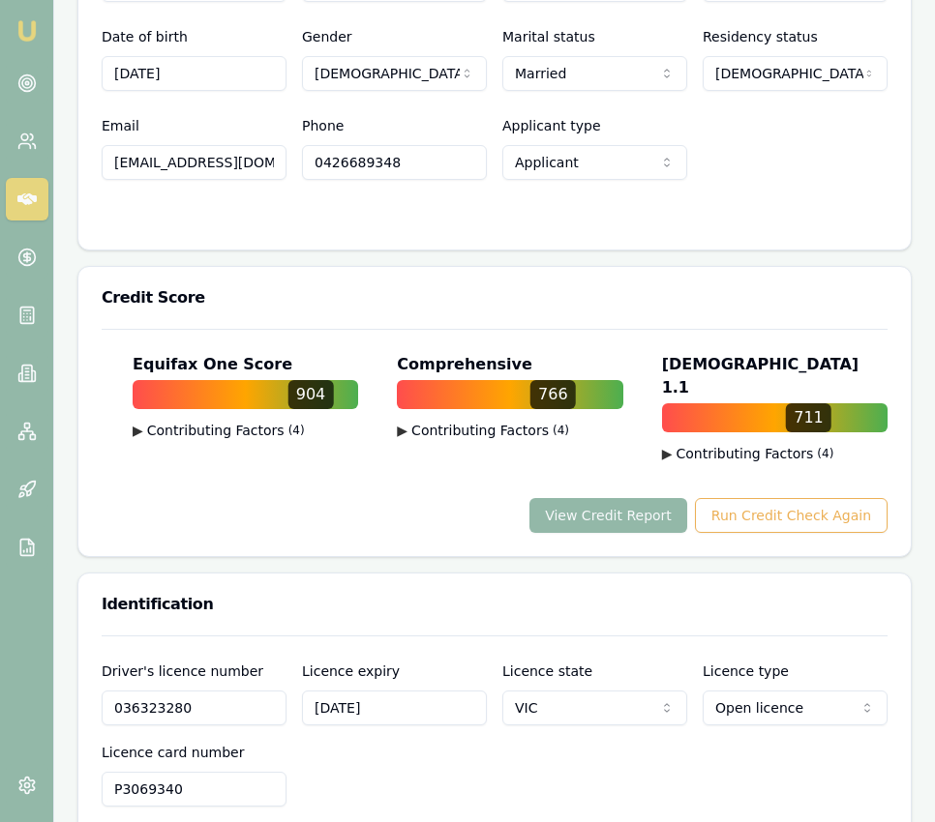
scroll to position [0, 0]
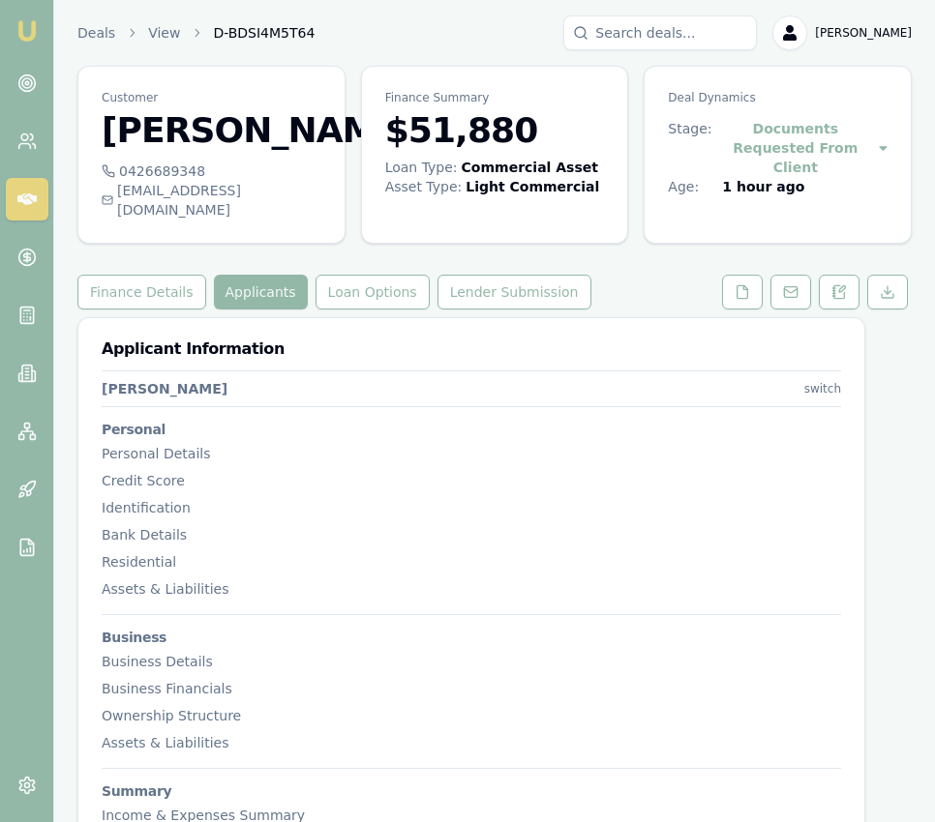
drag, startPoint x: 208, startPoint y: 661, endPoint x: 818, endPoint y: 368, distance: 676.4
click at [819, 369] on html "Emu Broker Deals View D-BDSI4M5T64 Eujin Ooi Toggle Menu Customer Van Phan 0426…" at bounding box center [467, 411] width 935 height 822
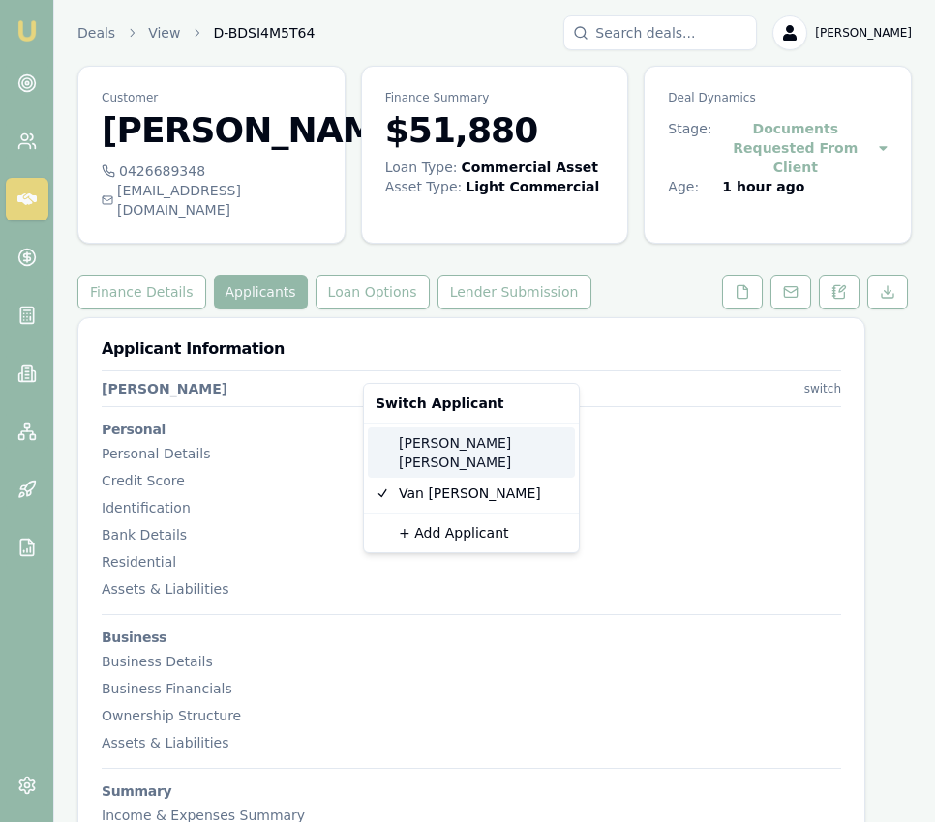
click at [476, 436] on div "Thao Huynh" at bounding box center [471, 453] width 207 height 50
select select "Mrs"
select select "FEMALE"
type input "Thao"
type input "Li"
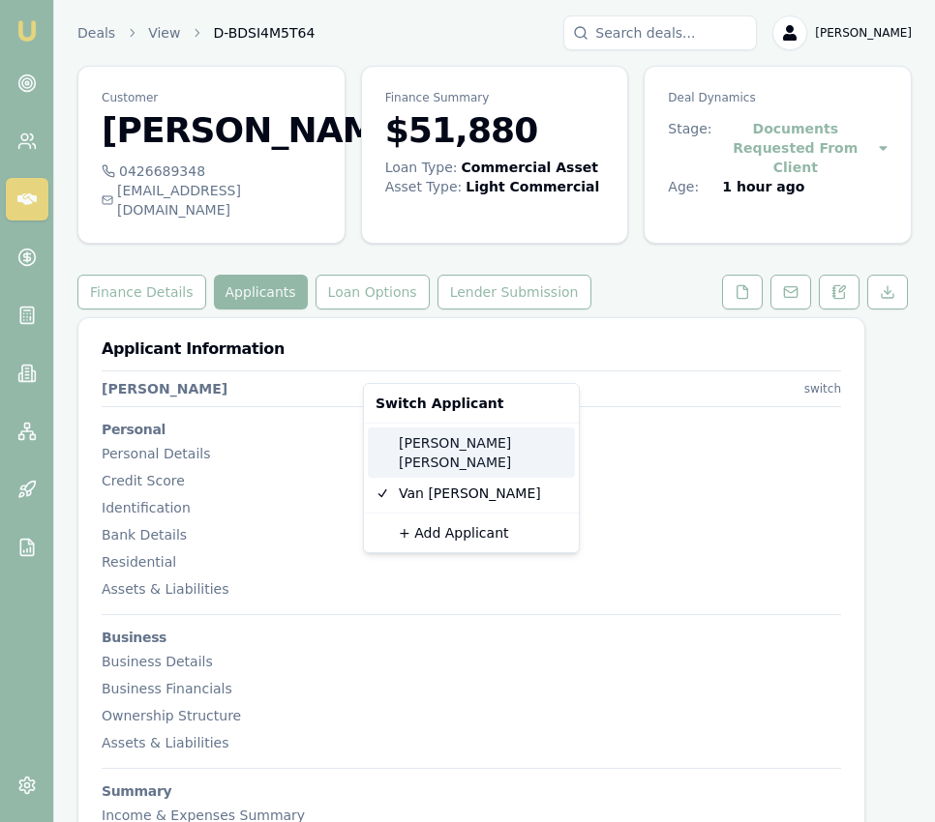
type input "Huynh"
type input "12/01/1993"
type input "thaolihuynh@gmail.com"
type input "0406791093"
type input "036776343"
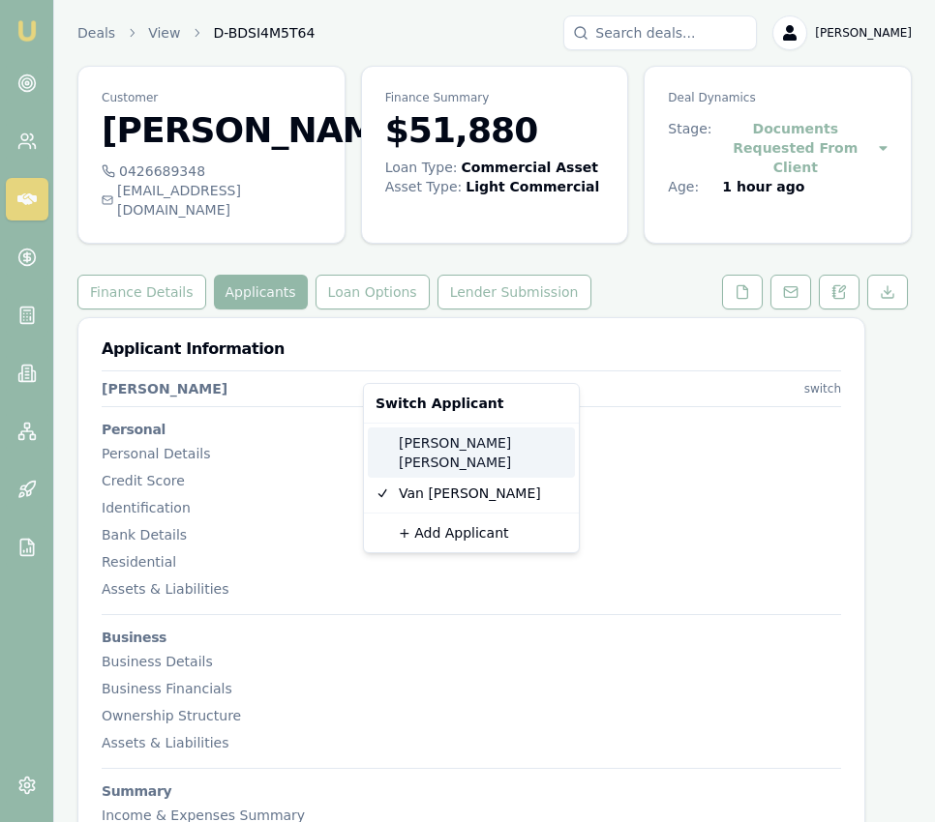
type input "08/02/2028"
type input "P4163209"
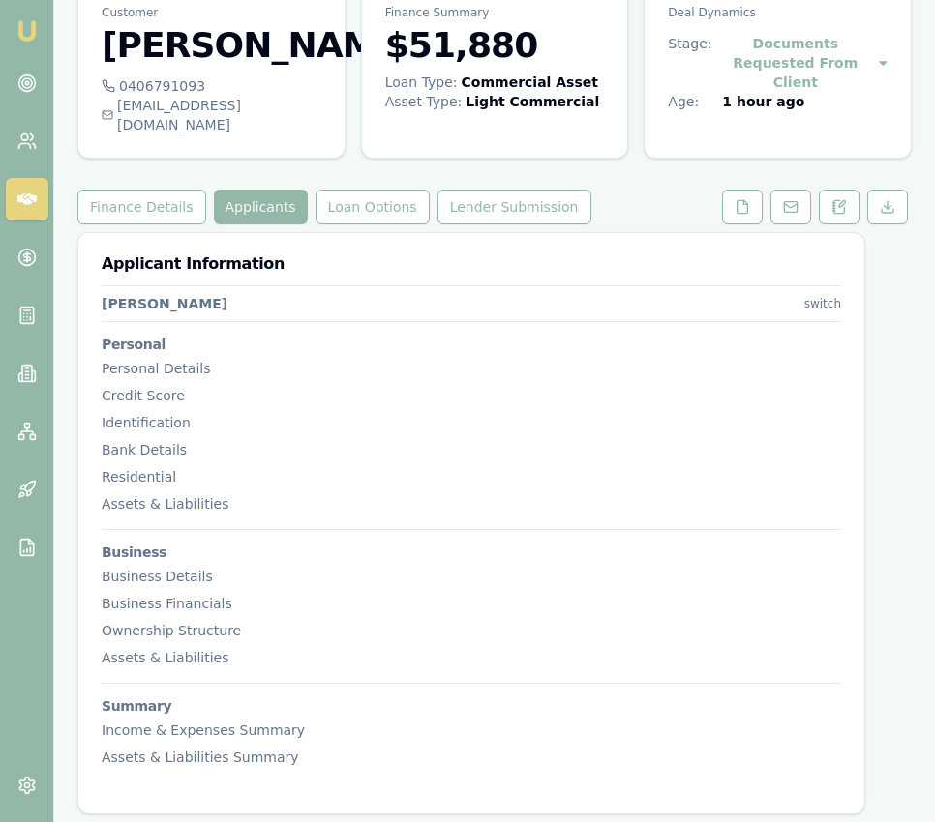
scroll to position [83, 0]
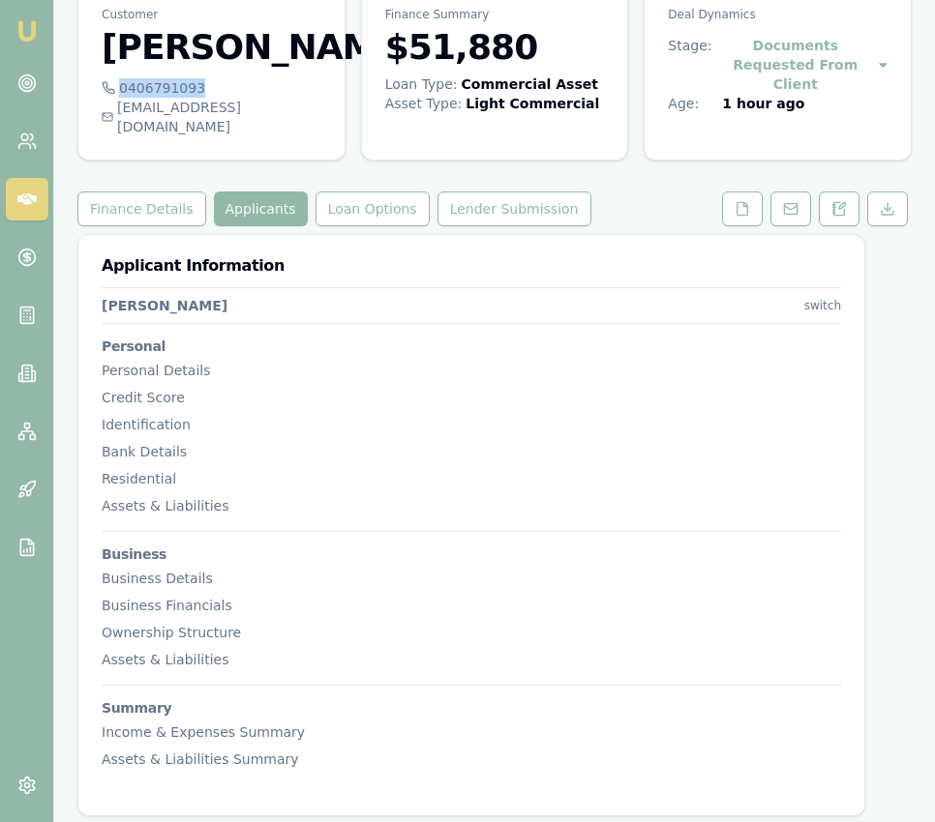
drag, startPoint x: 206, startPoint y: 87, endPoint x: 196, endPoint y: 88, distance: 9.7
click at [196, 89] on div "0406791093" at bounding box center [212, 87] width 220 height 19
copy div "0406791093"
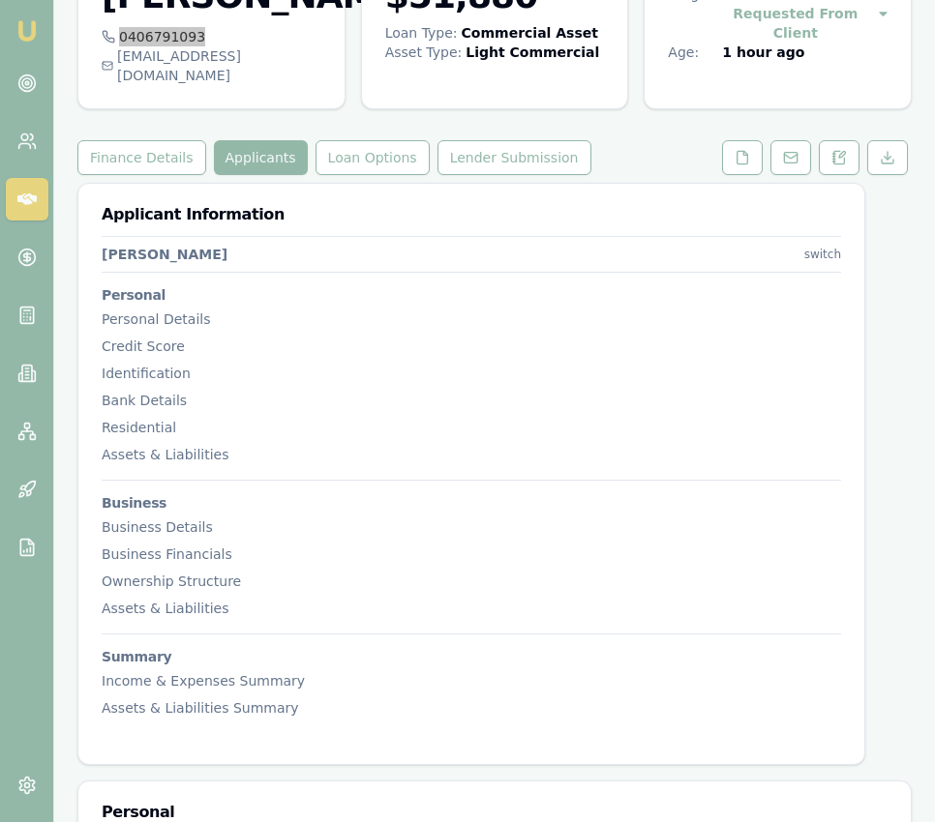
scroll to position [0, 0]
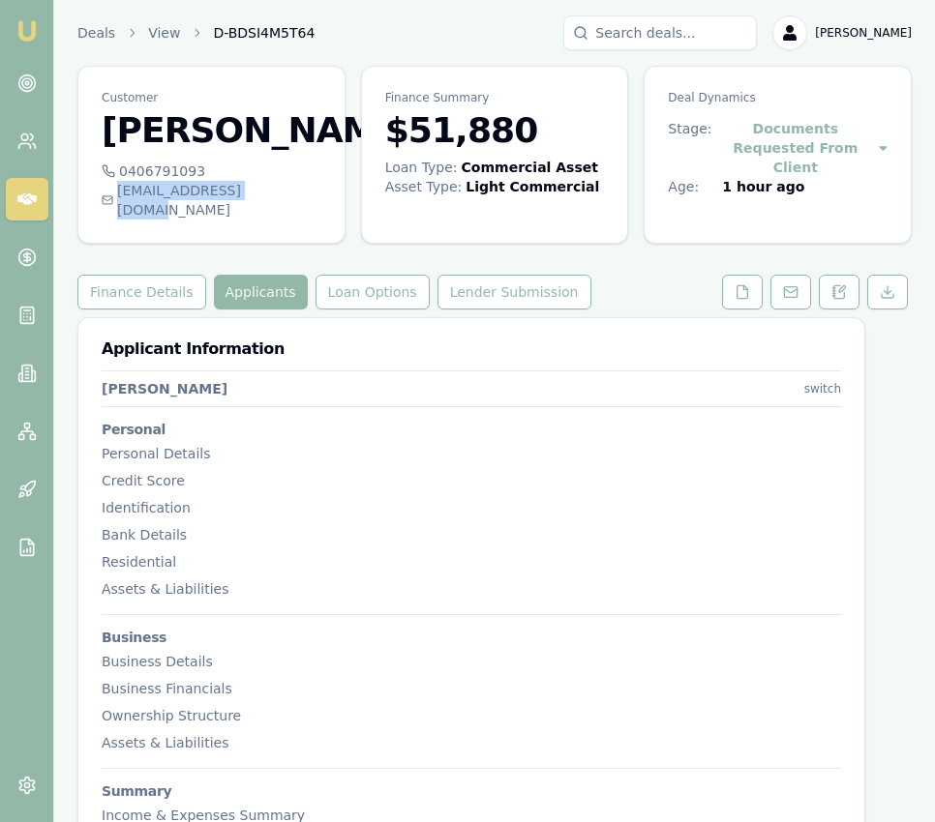
click at [267, 193] on div "thaolihuynh@gmail.com" at bounding box center [212, 200] width 220 height 39
copy div "thaolihuynh@gmail.com"
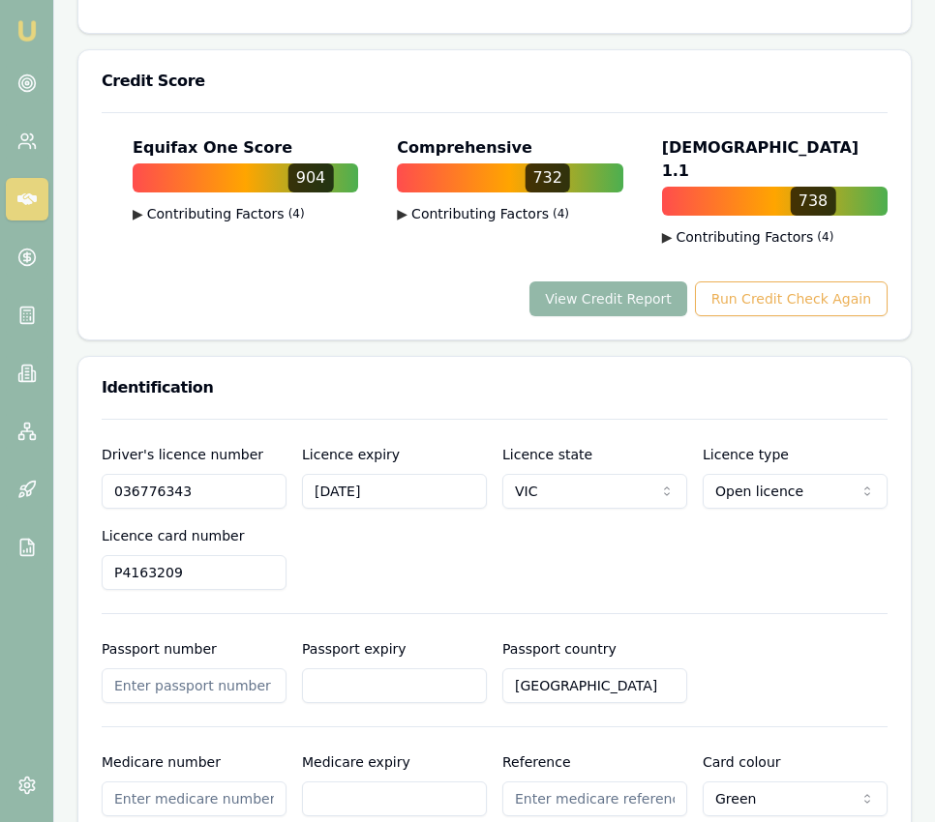
scroll to position [1292, 0]
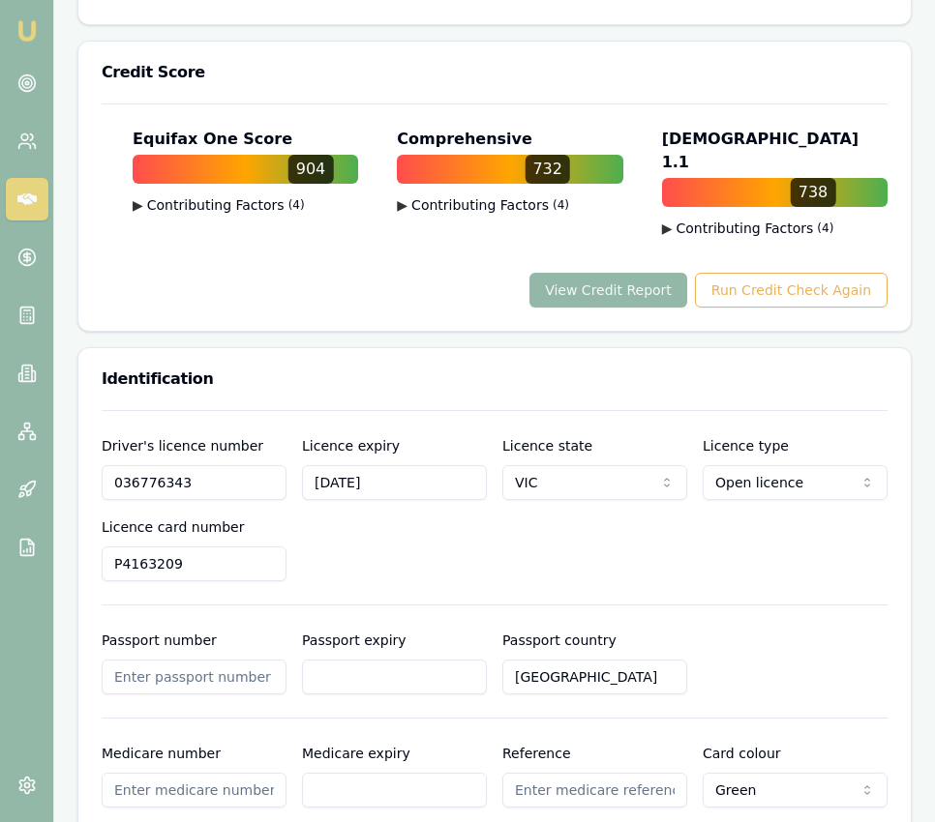
click at [231, 465] on input "036776343" at bounding box center [194, 482] width 185 height 35
